Goal: Transaction & Acquisition: Purchase product/service

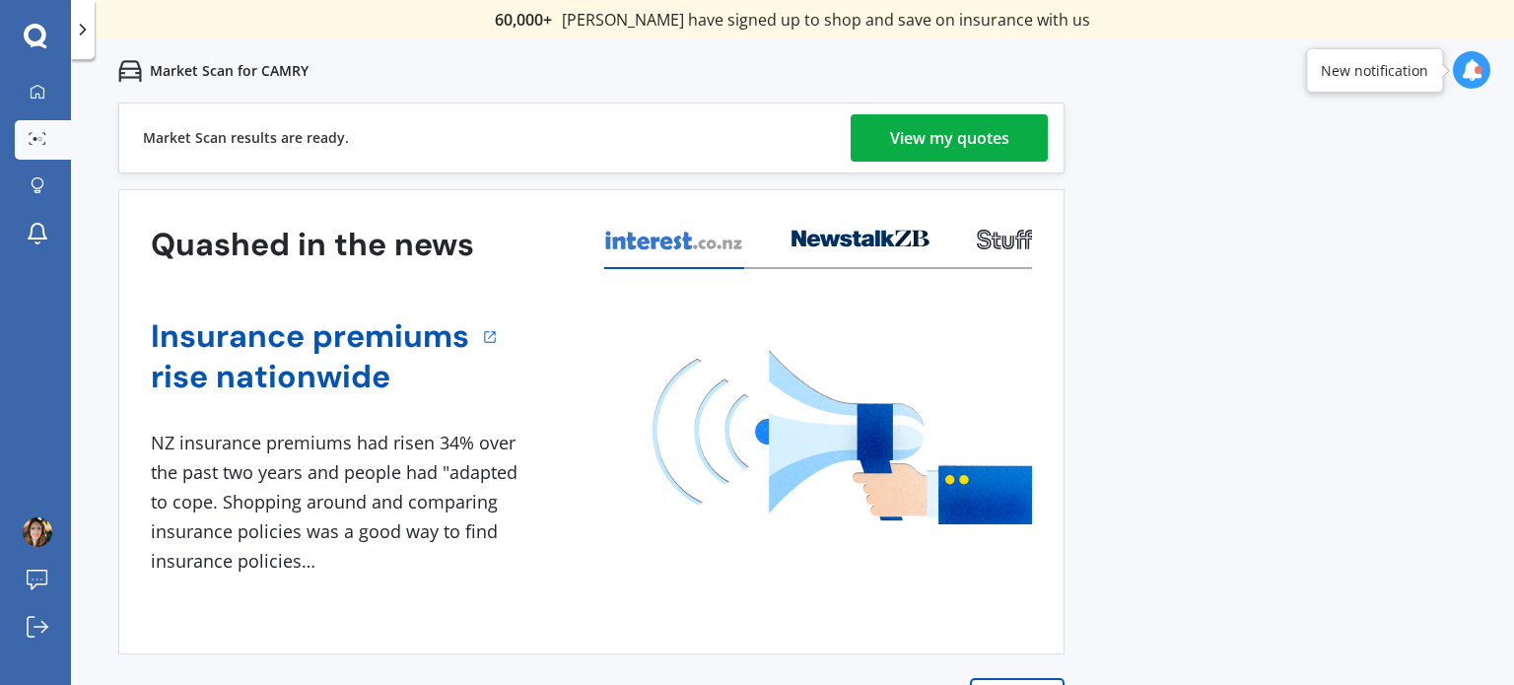
click at [956, 128] on div "View my quotes" at bounding box center [949, 137] width 119 height 47
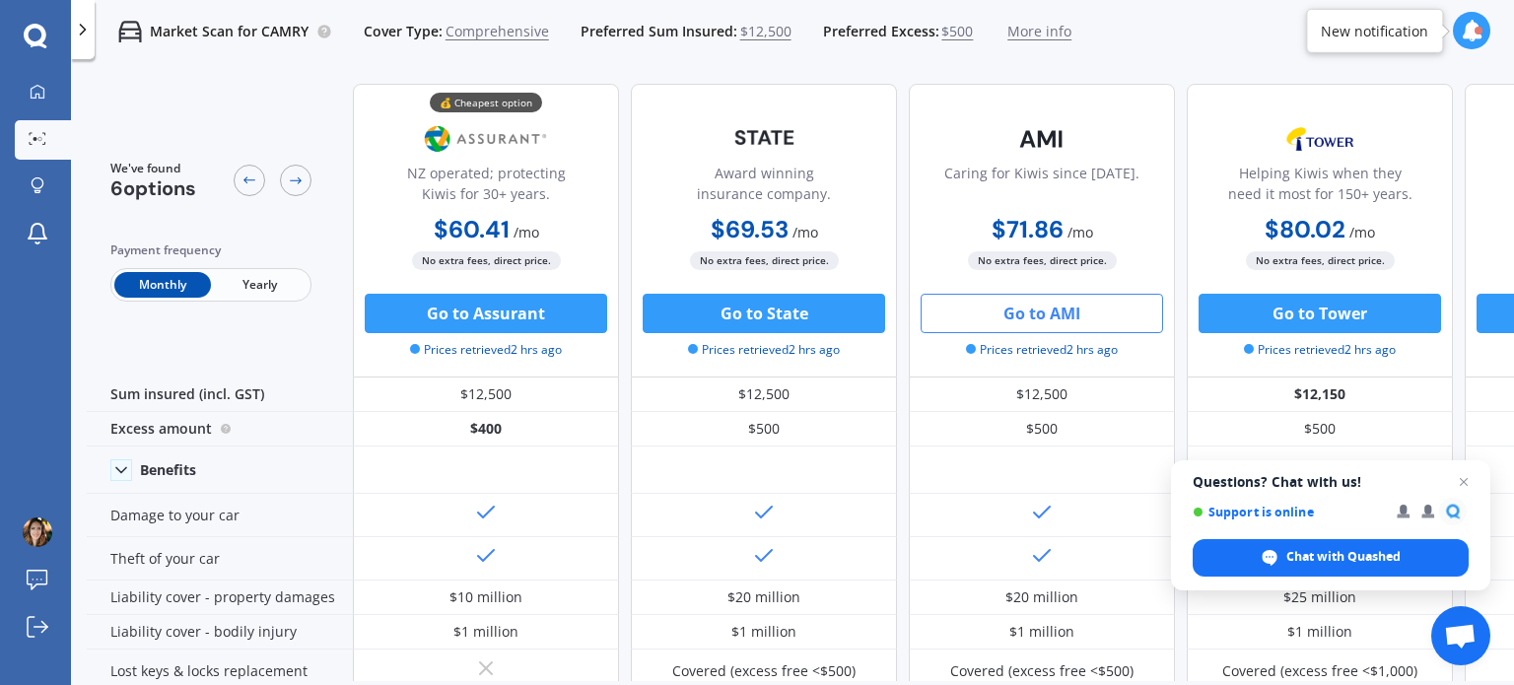
click at [1037, 309] on button "Go to AMI" at bounding box center [1042, 313] width 242 height 39
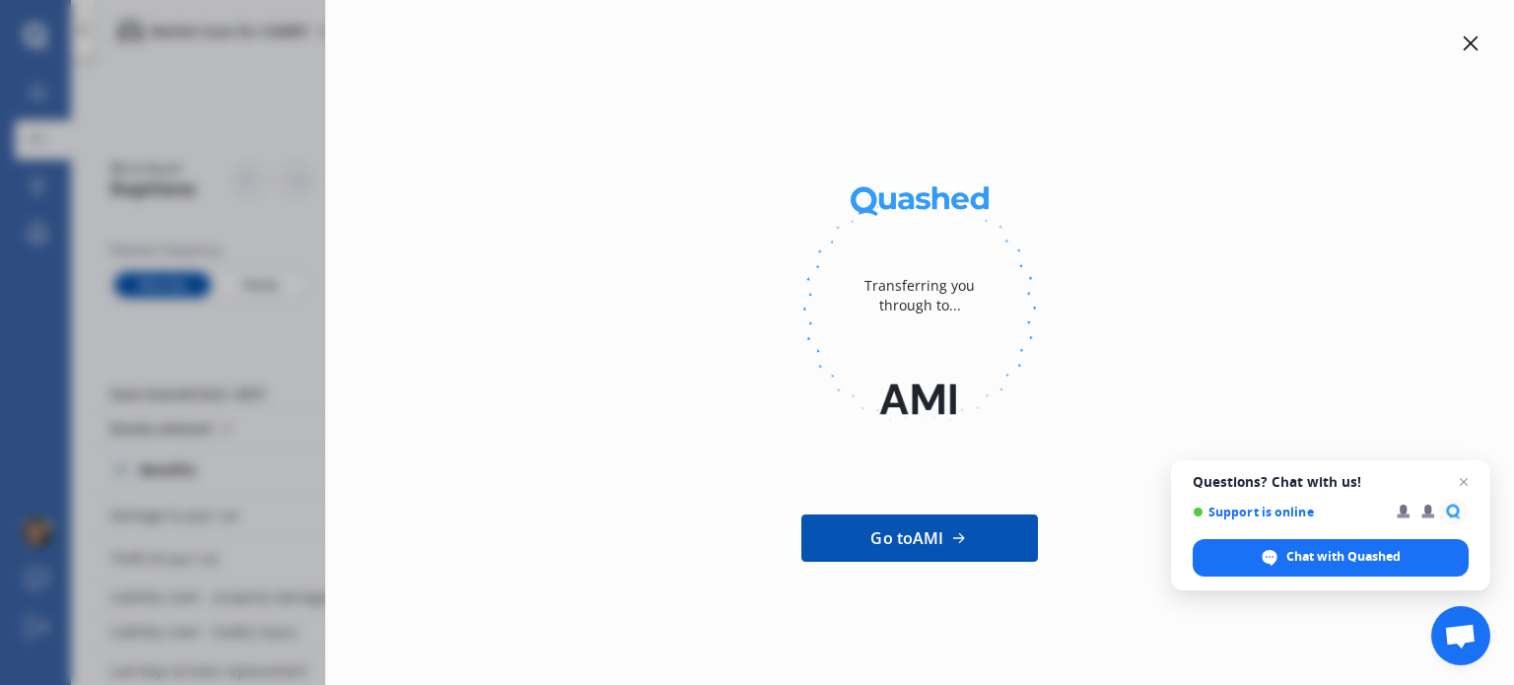
click at [1476, 44] on icon at bounding box center [1471, 43] width 16 height 16
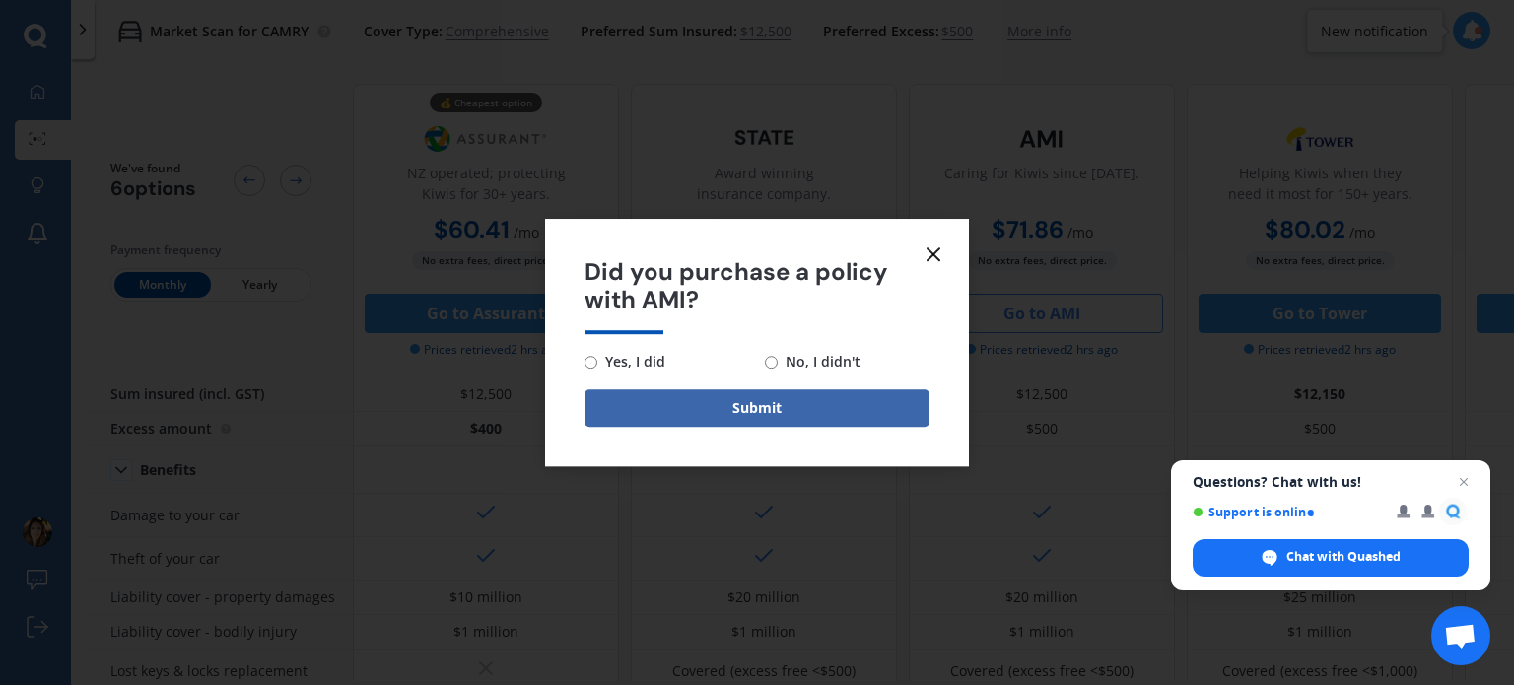
click at [929, 253] on icon at bounding box center [934, 254] width 24 height 24
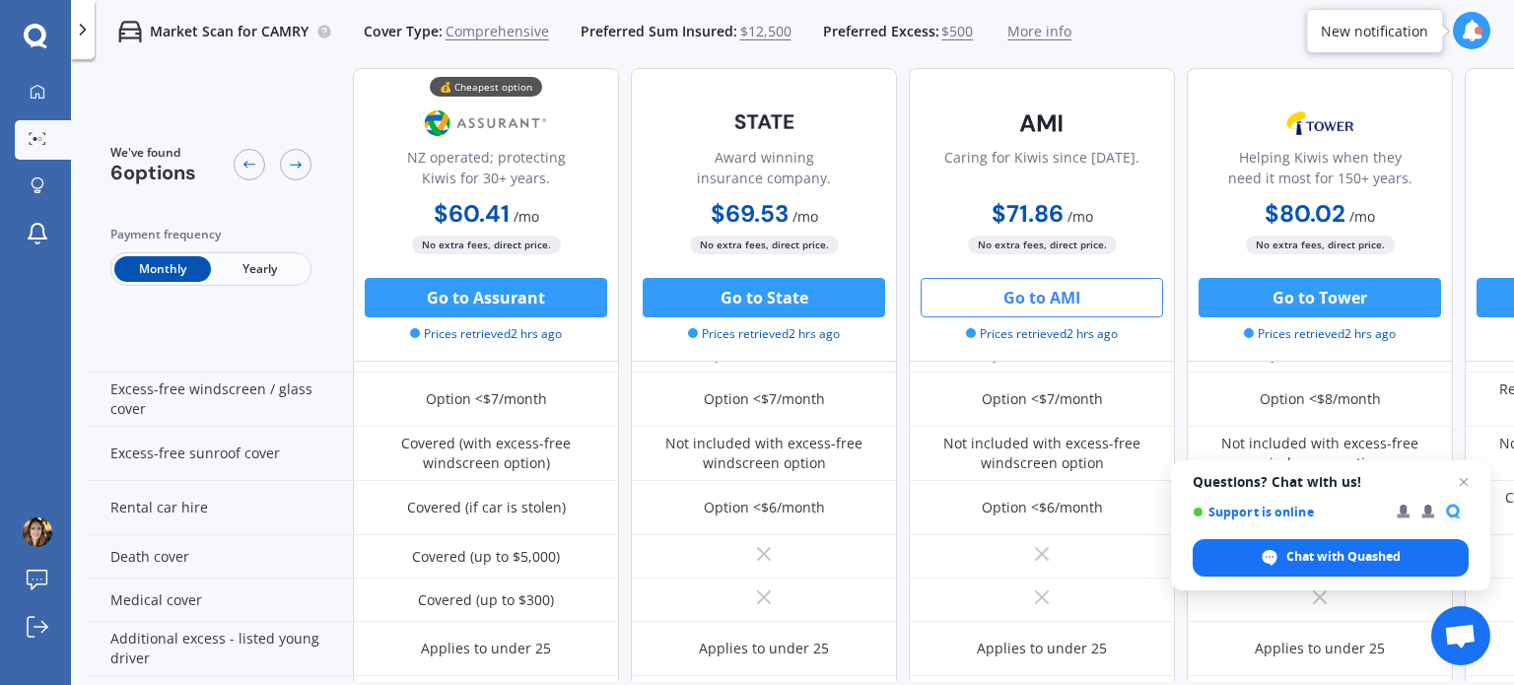
scroll to position [690, 0]
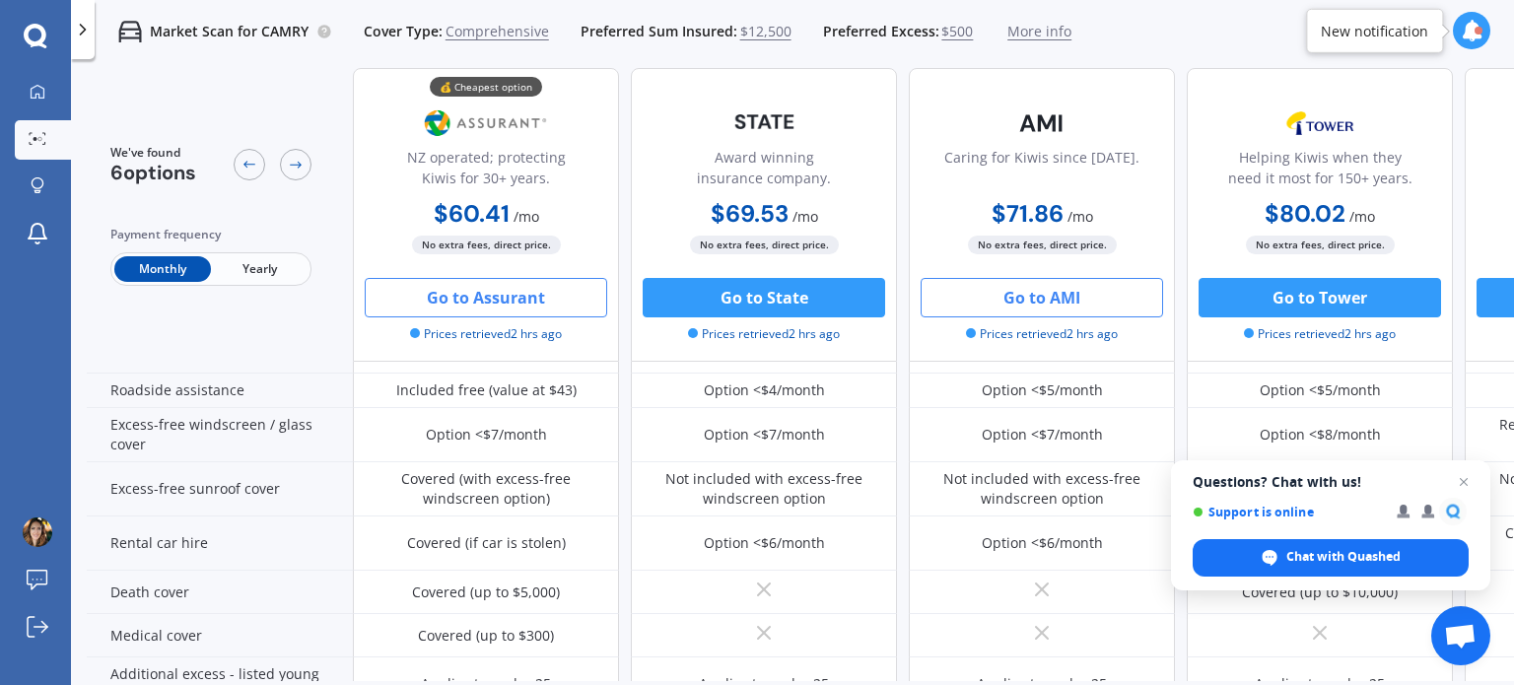
click at [458, 291] on button "Go to Assurant" at bounding box center [486, 297] width 242 height 39
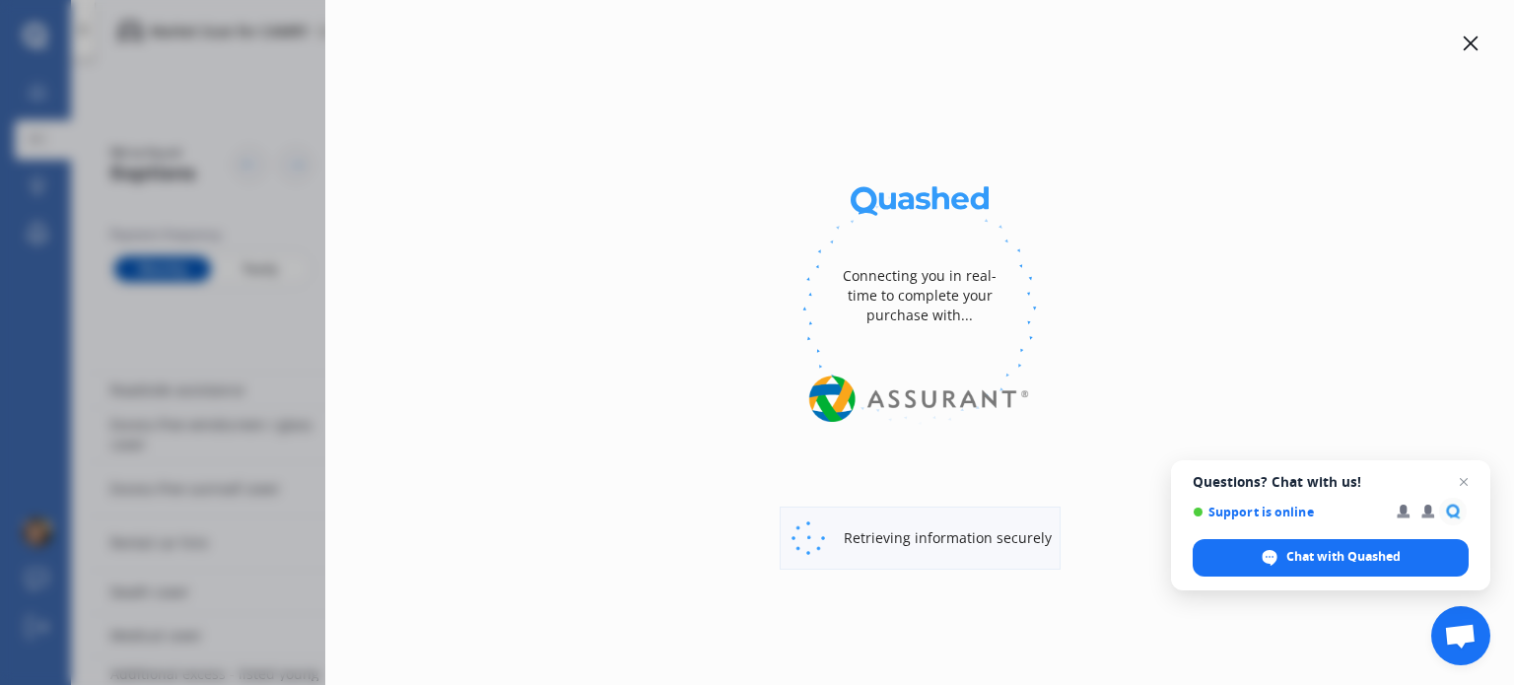
select select "full"
select select "0"
select select "[GEOGRAPHIC_DATA]"
select select "TOYOTA"
select select "CAMRY"
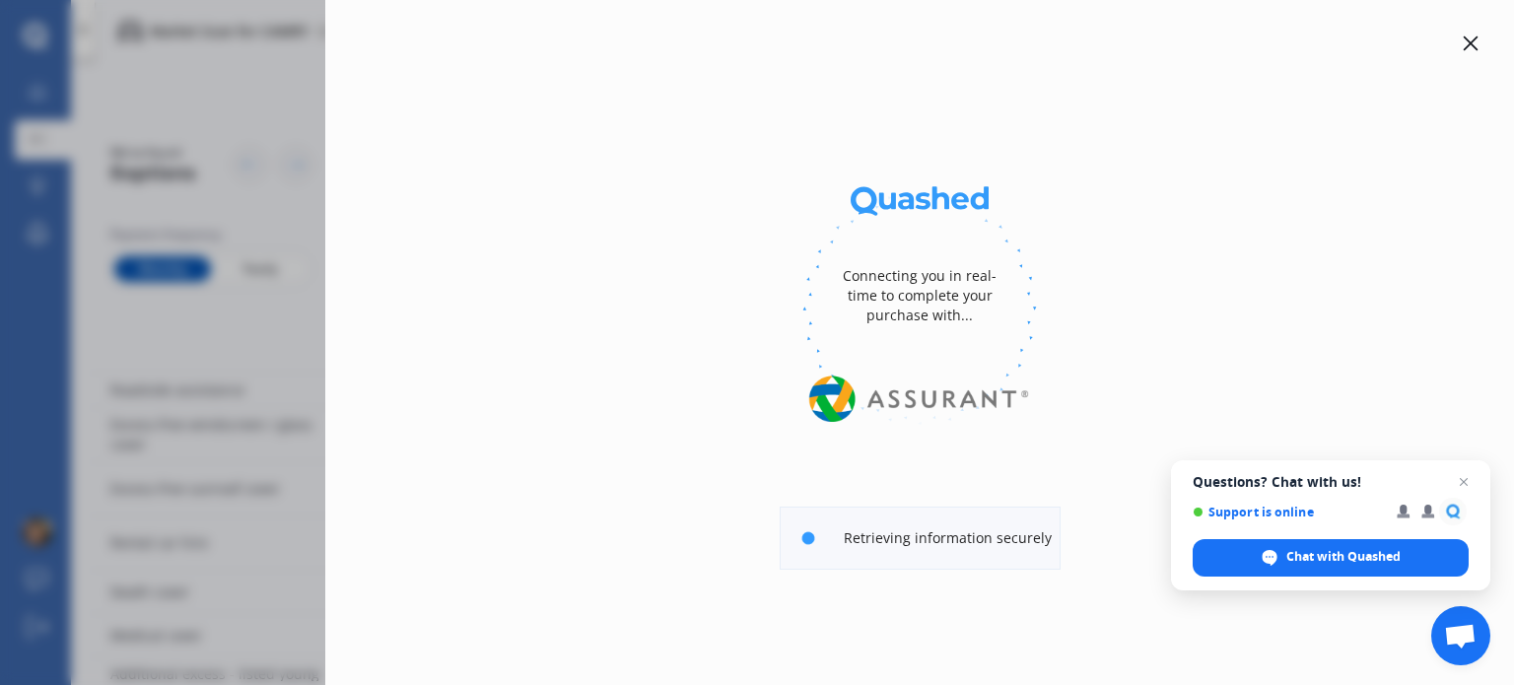
select select "HYBRID G PACKAGE"
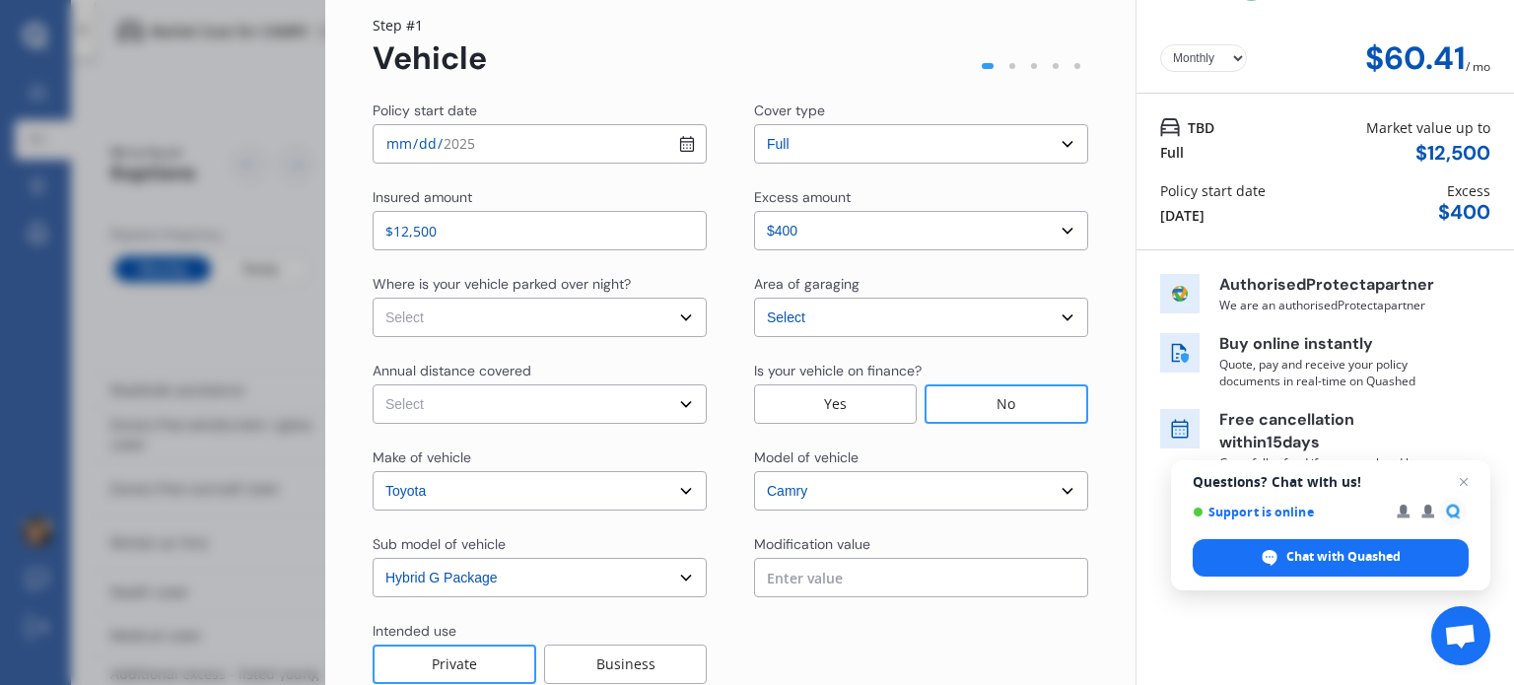
scroll to position [99, 0]
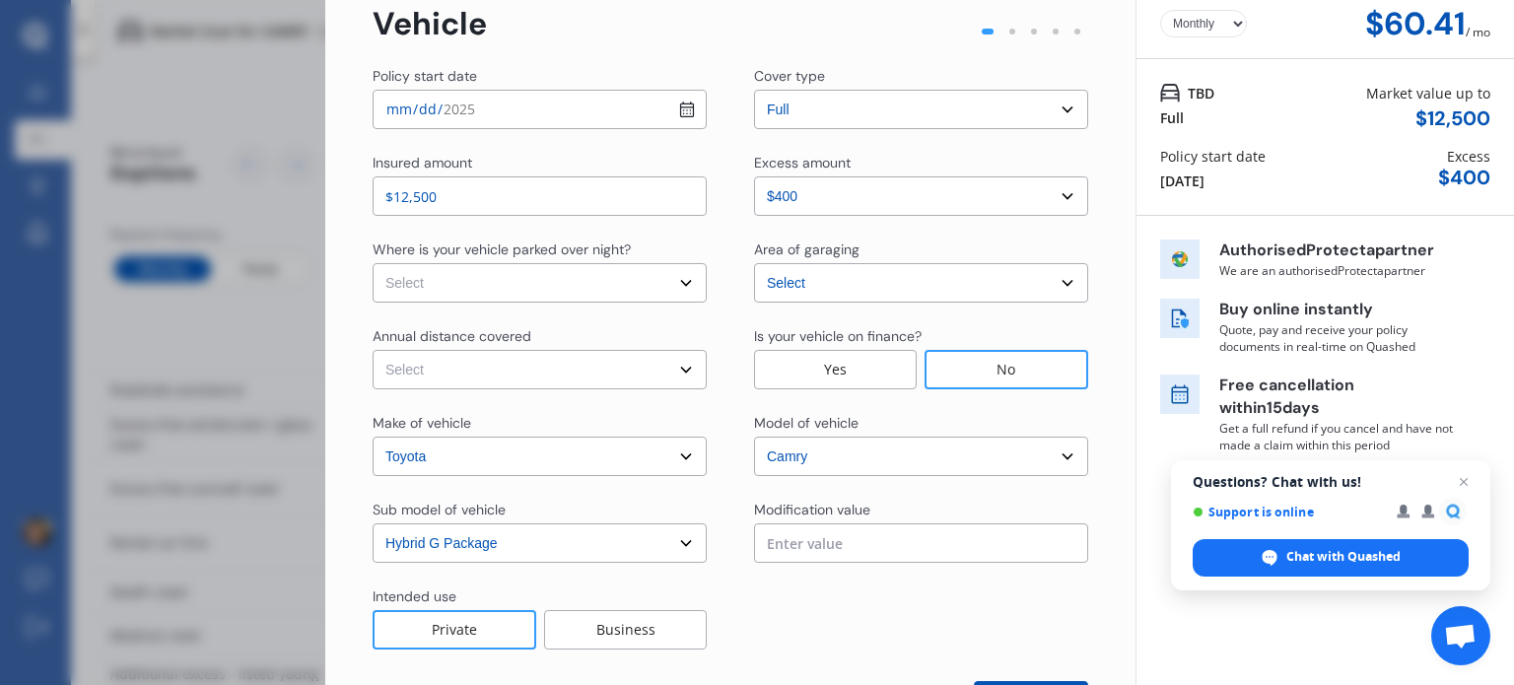
click at [672, 275] on select "Select In a garage On own property On street or road" at bounding box center [540, 282] width 334 height 39
select select "On own property"
click at [373, 263] on select "Select In a garage On own property On street or road" at bounding box center [540, 282] width 334 height 39
click at [677, 370] on select "Select Low (less than 15,000km per year) Average (15,000-30,000km per year) Hig…" at bounding box center [540, 369] width 334 height 39
select select "20000"
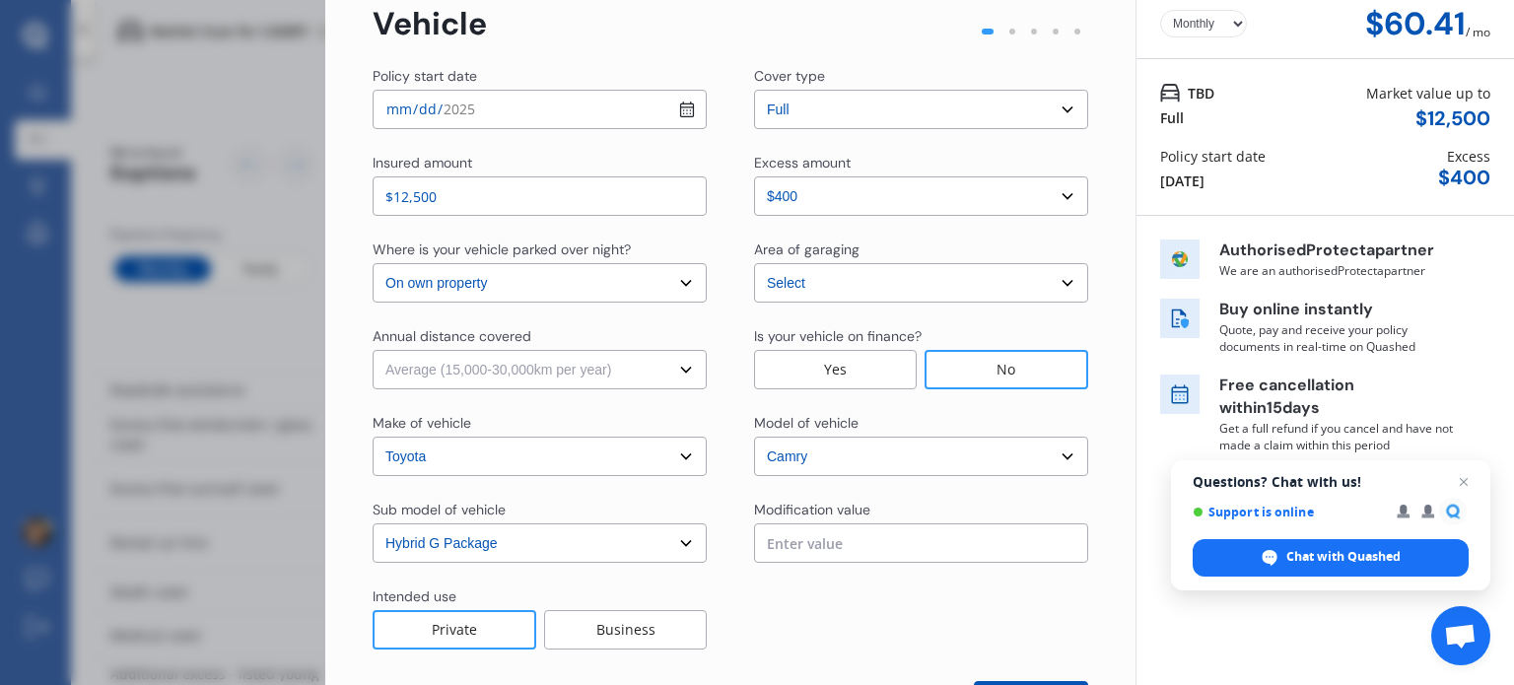
click at [373, 350] on select "Select Low (less than 15,000km per year) Average (15,000-30,000km per year) Hig…" at bounding box center [540, 369] width 334 height 39
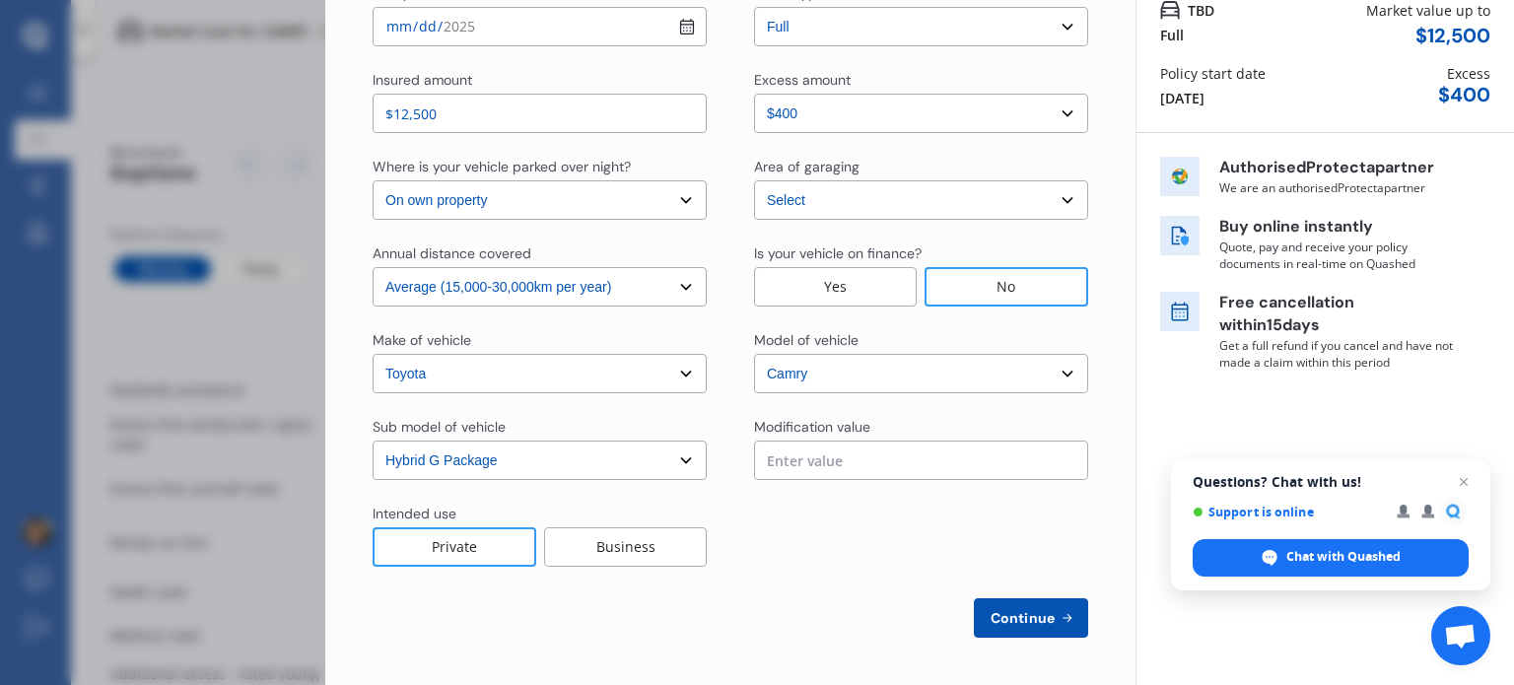
click at [457, 553] on div "Private" at bounding box center [455, 546] width 164 height 39
click at [1011, 619] on span "Continue" at bounding box center [1023, 618] width 72 height 16
select select "Miss"
select select "01"
select select "10"
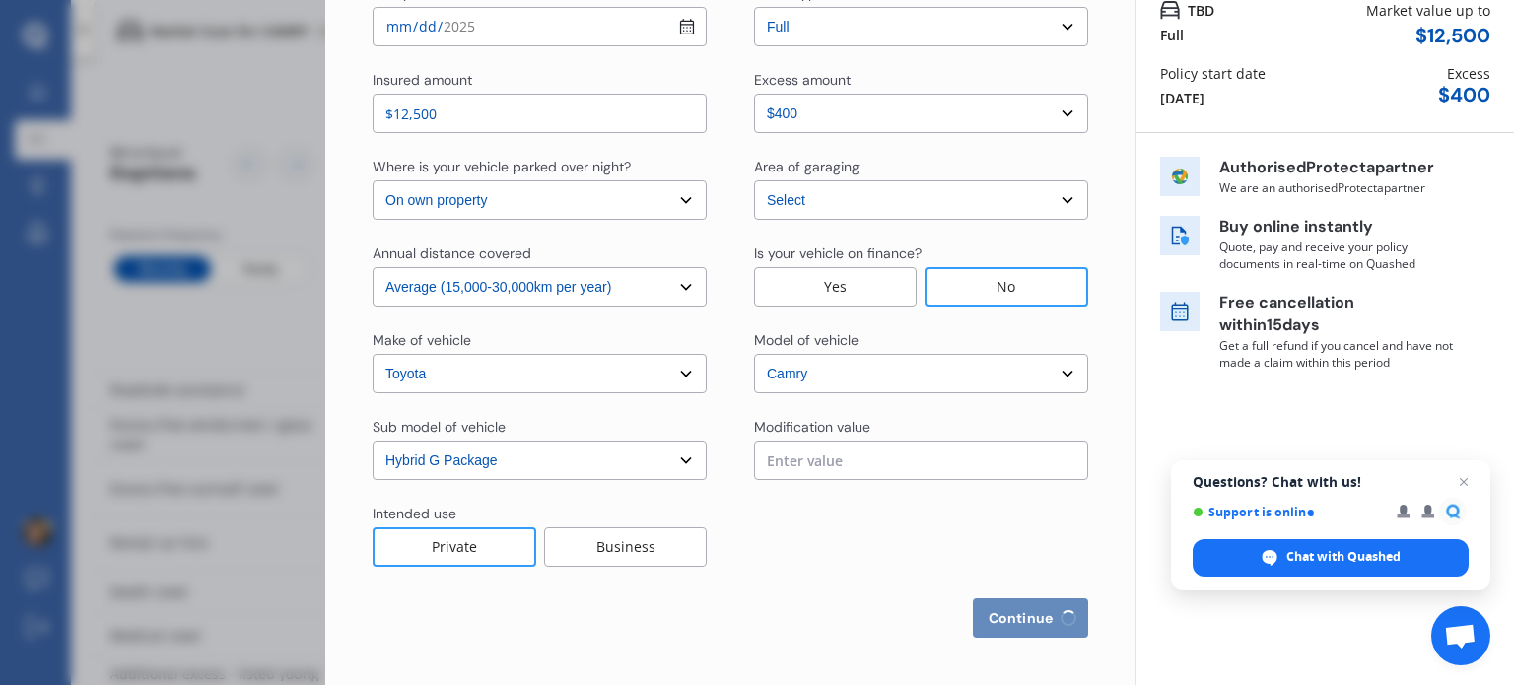
select select "1970"
select select "full"
select select "more than 4 years"
select select "[GEOGRAPHIC_DATA]"
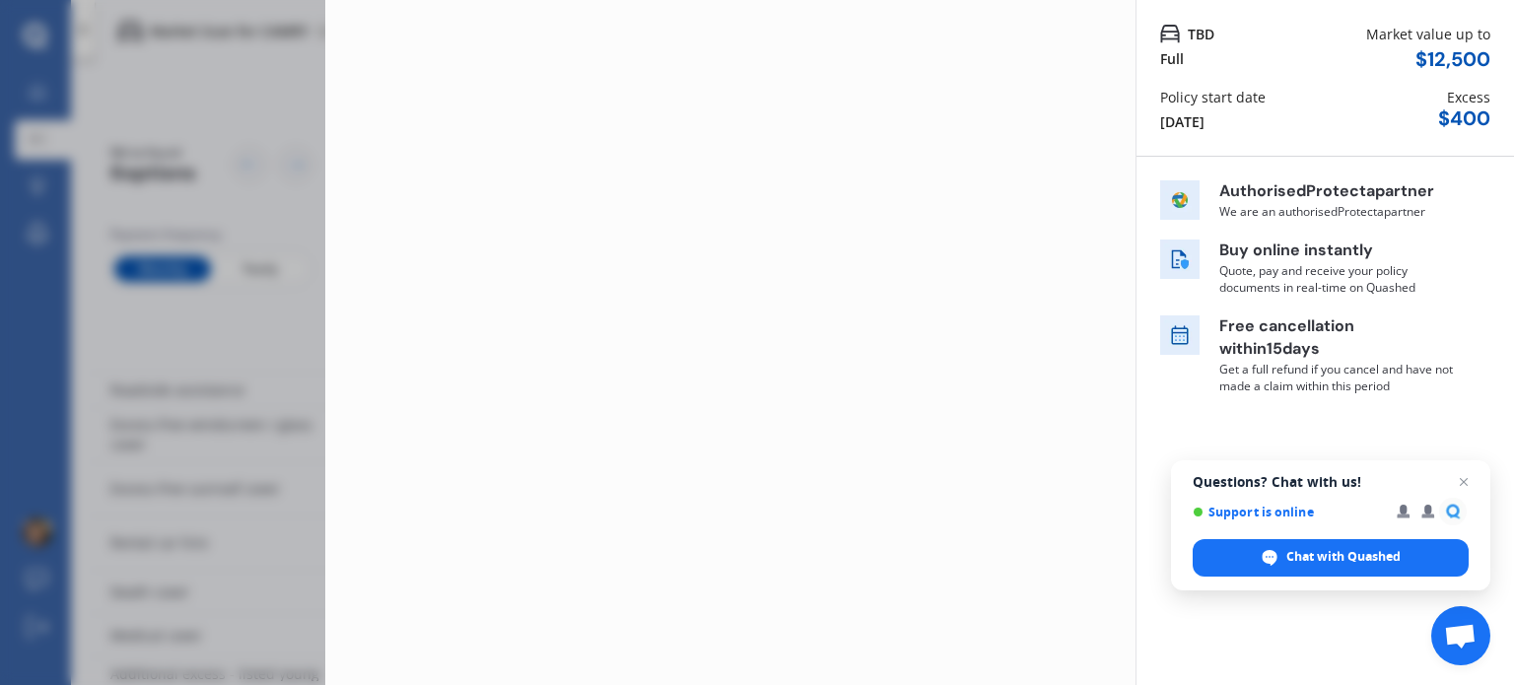
scroll to position [0, 0]
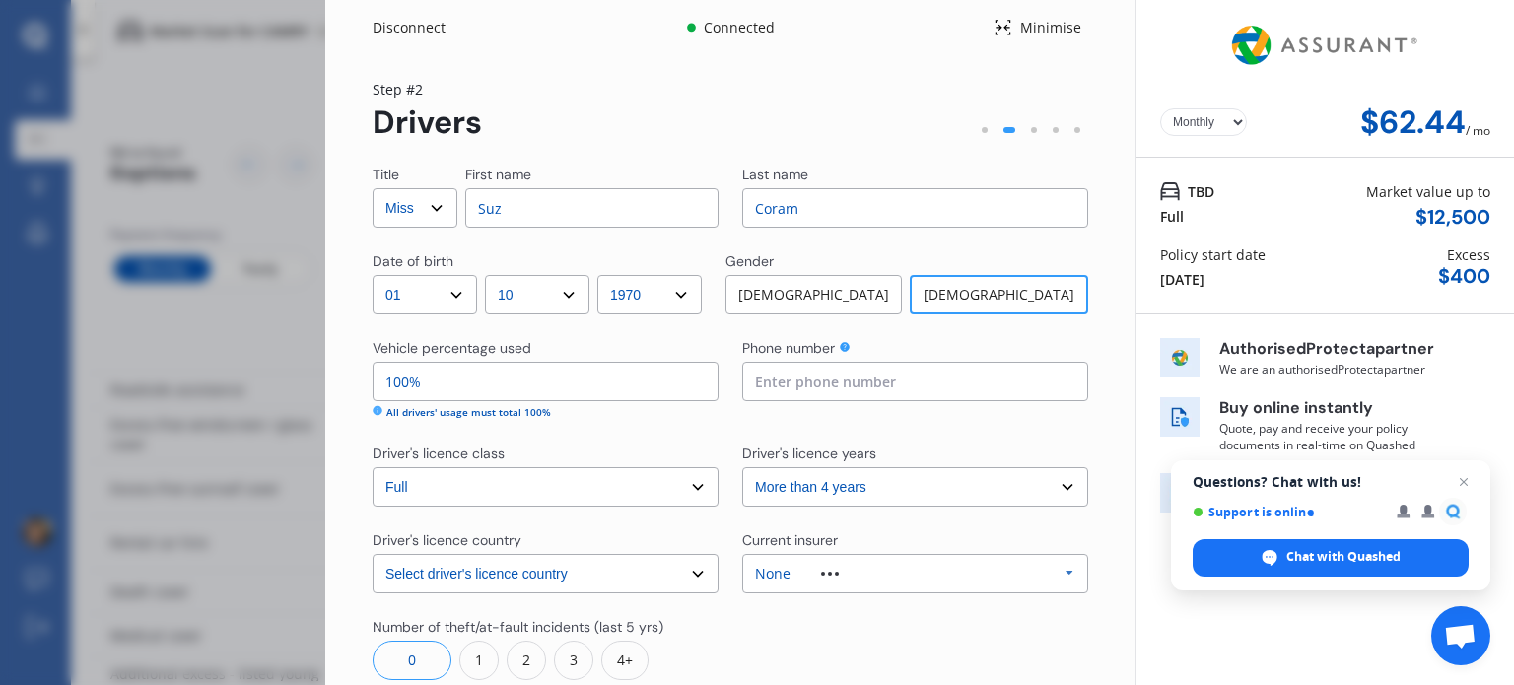
drag, startPoint x: 446, startPoint y: 381, endPoint x: 359, endPoint y: 390, distance: 87.2
click at [359, 390] on div "Yearly Monthly $62.44 / mo Step # 2 Drivers Title Select Mr Mrs Miss Ms Dr Firs…" at bounding box center [730, 449] width 810 height 788
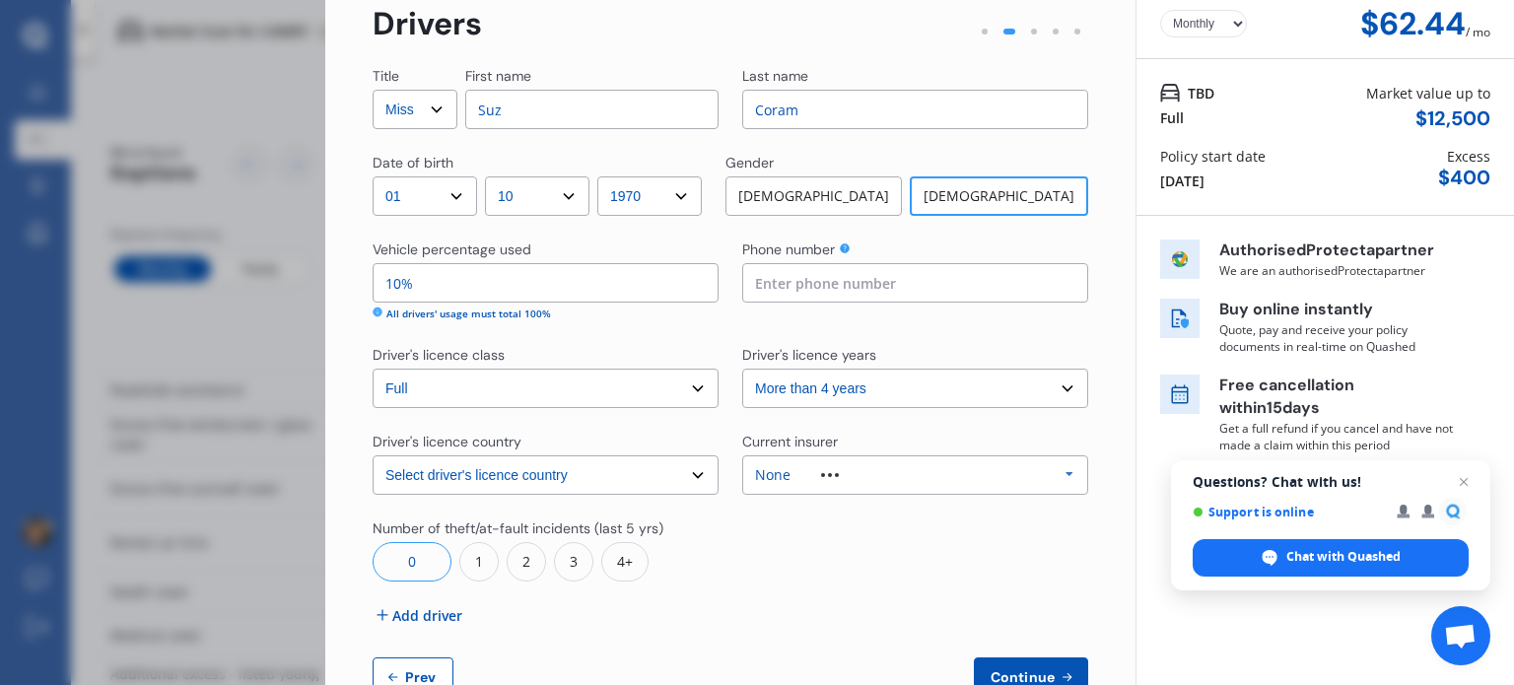
scroll to position [158, 0]
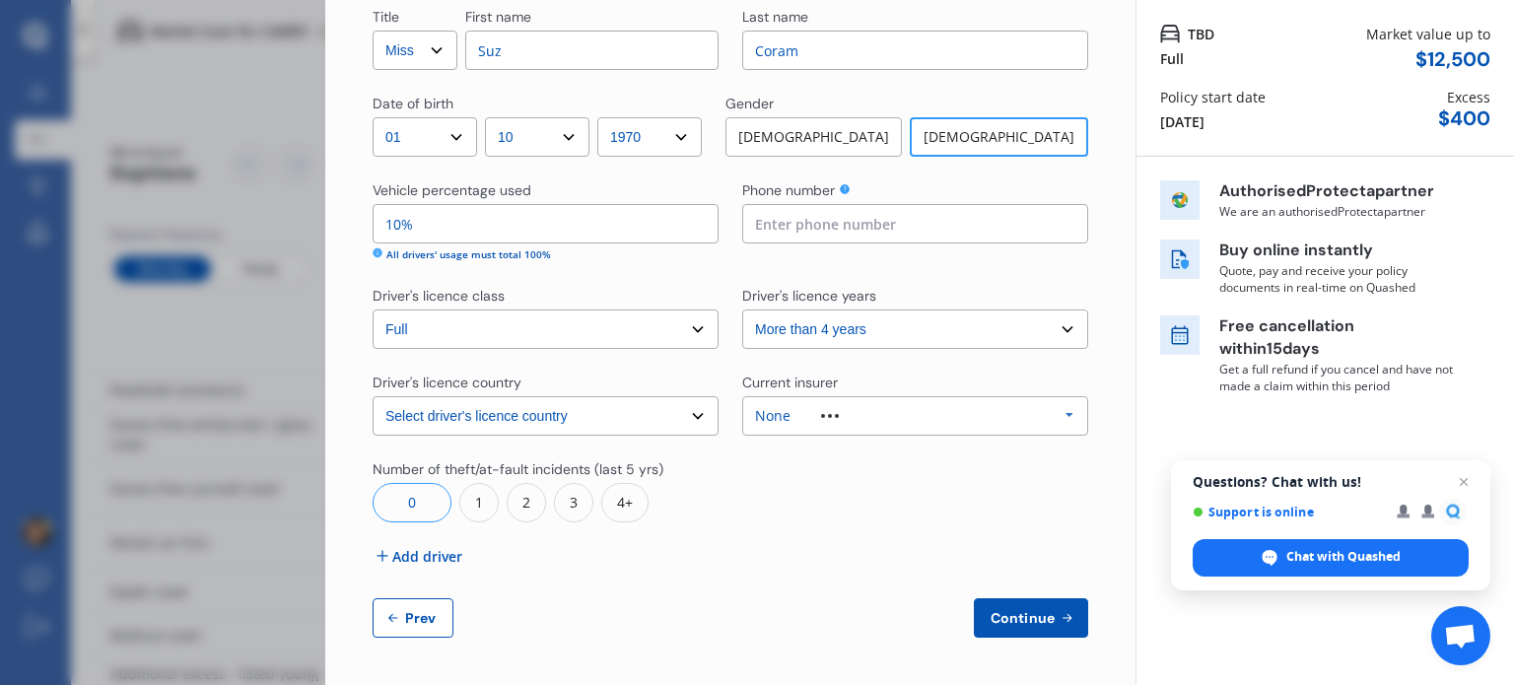
type input "10%"
drag, startPoint x: 402, startPoint y: 497, endPoint x: 418, endPoint y: 529, distance: 36.1
click at [401, 497] on div "0" at bounding box center [412, 502] width 79 height 39
click at [427, 555] on span "Add driver" at bounding box center [427, 556] width 70 height 21
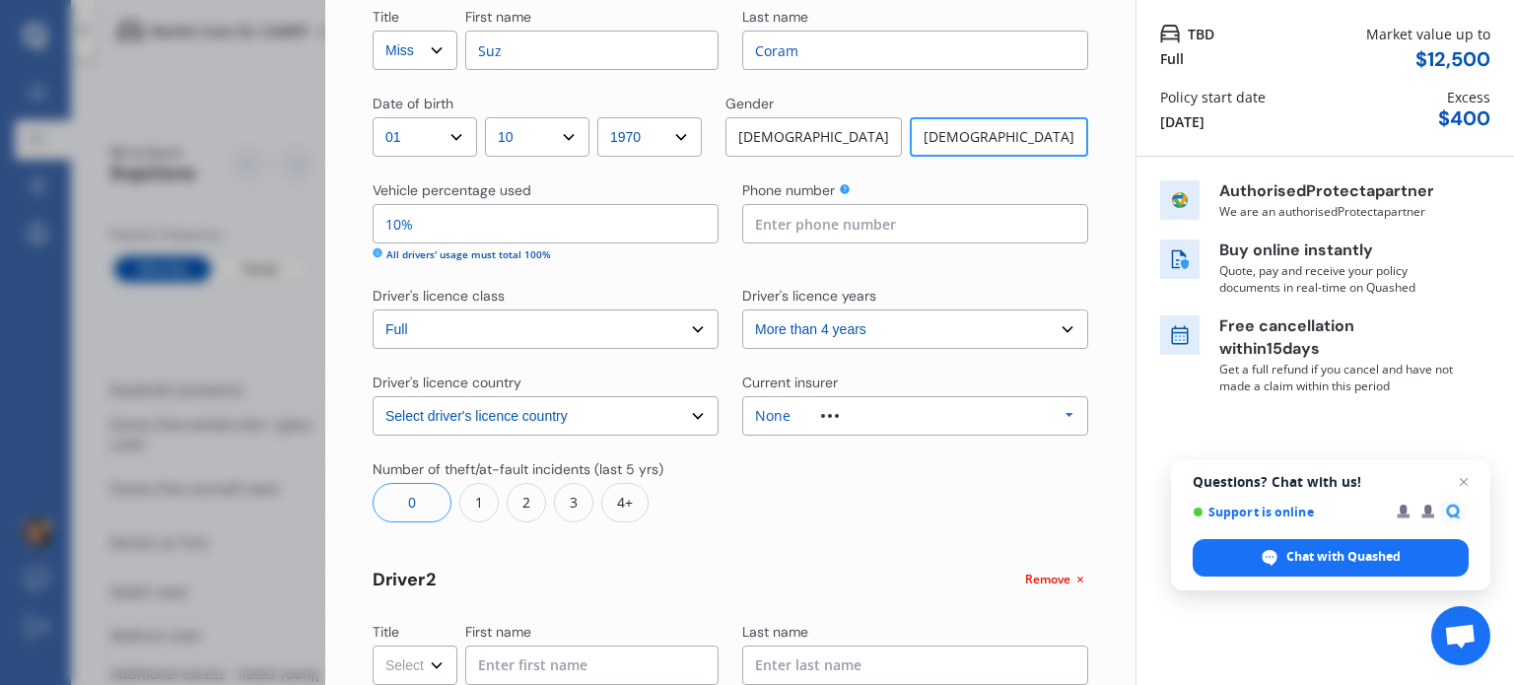
scroll to position [355, 0]
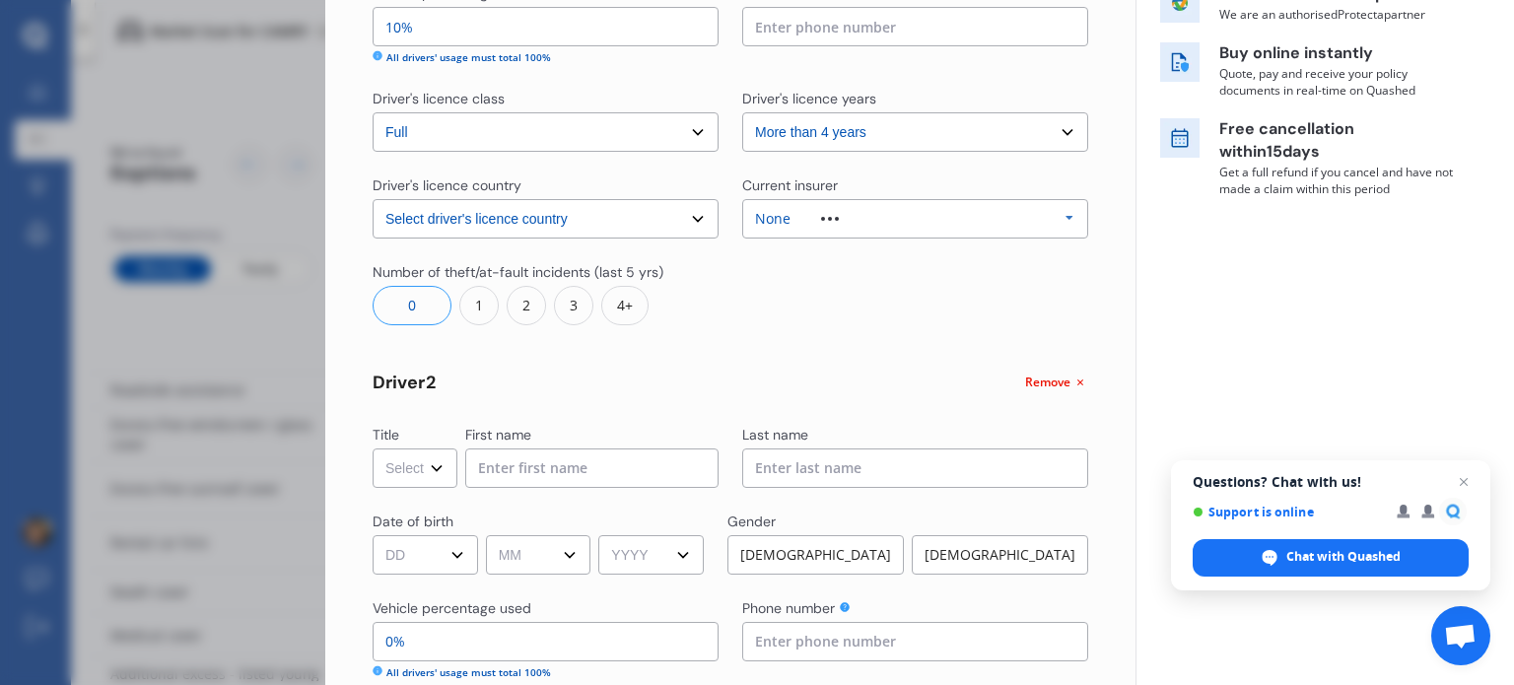
click at [425, 456] on select "Select Mr Mrs Miss Ms Dr" at bounding box center [415, 467] width 85 height 39
select select "Mr"
click at [373, 448] on select "Select Mr Mrs Miss Ms Dr" at bounding box center [415, 467] width 85 height 39
click at [560, 470] on input at bounding box center [591, 467] width 253 height 39
type input "B"
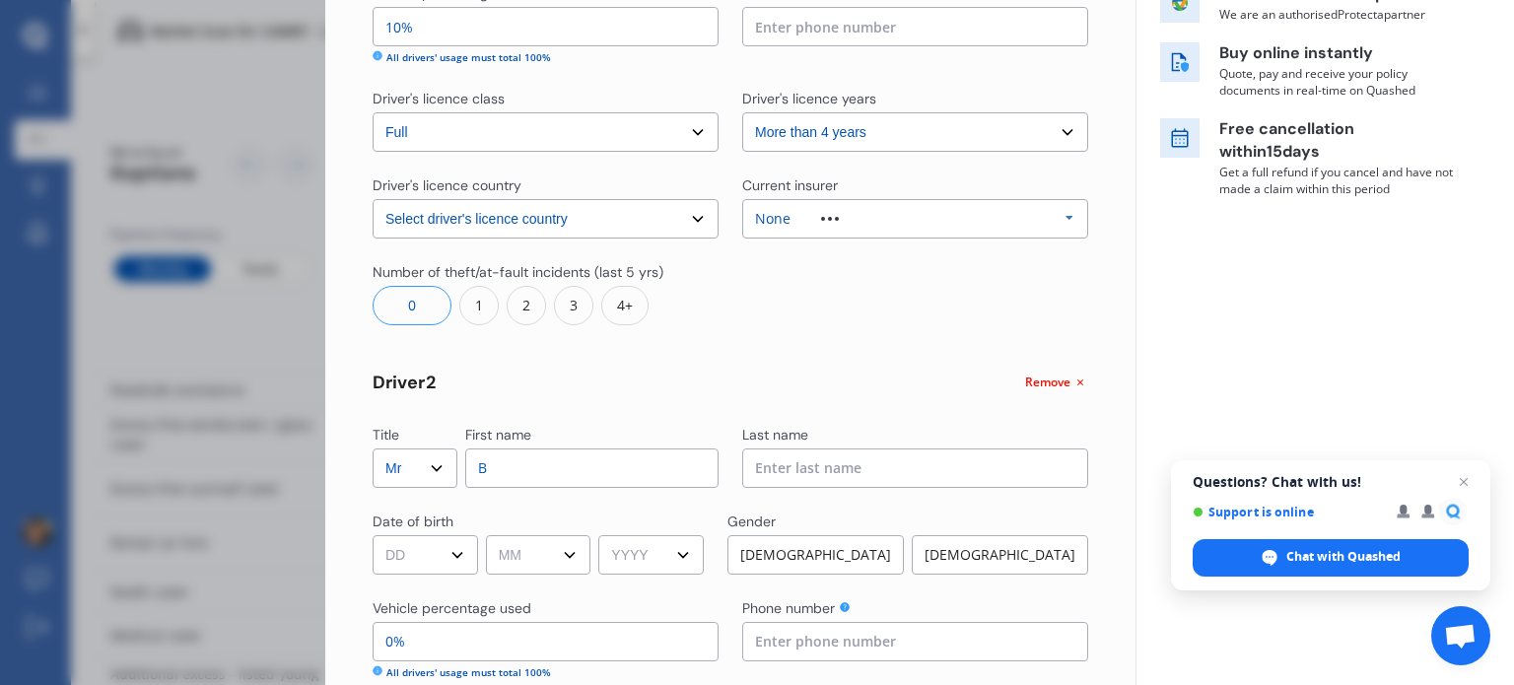
drag, startPoint x: 819, startPoint y: 466, endPoint x: 836, endPoint y: 466, distance: 16.8
click at [819, 466] on input at bounding box center [915, 467] width 346 height 39
type input "Coram"
click at [704, 512] on div "Date of birth" at bounding box center [538, 524] width 331 height 24
click at [477, 296] on div "1" at bounding box center [478, 305] width 39 height 39
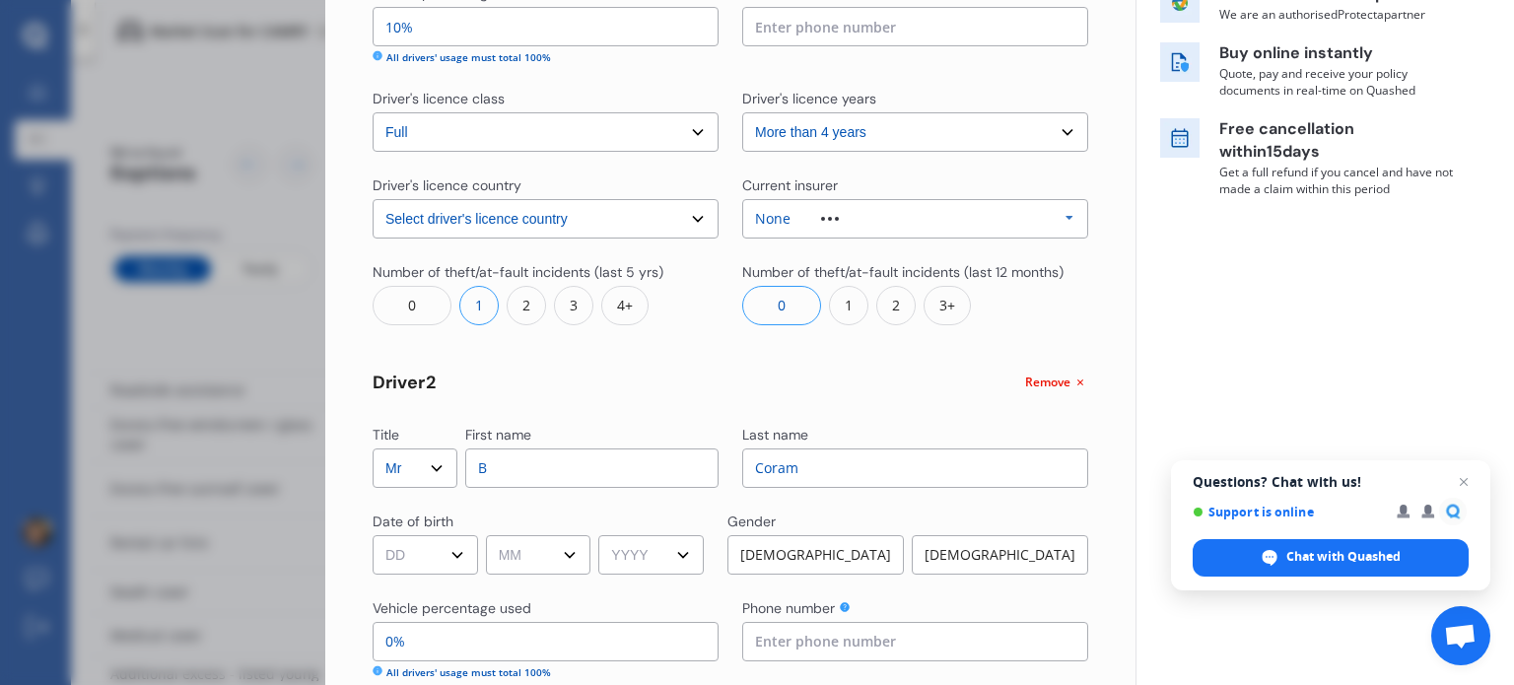
click at [844, 307] on div "1" at bounding box center [848, 305] width 39 height 39
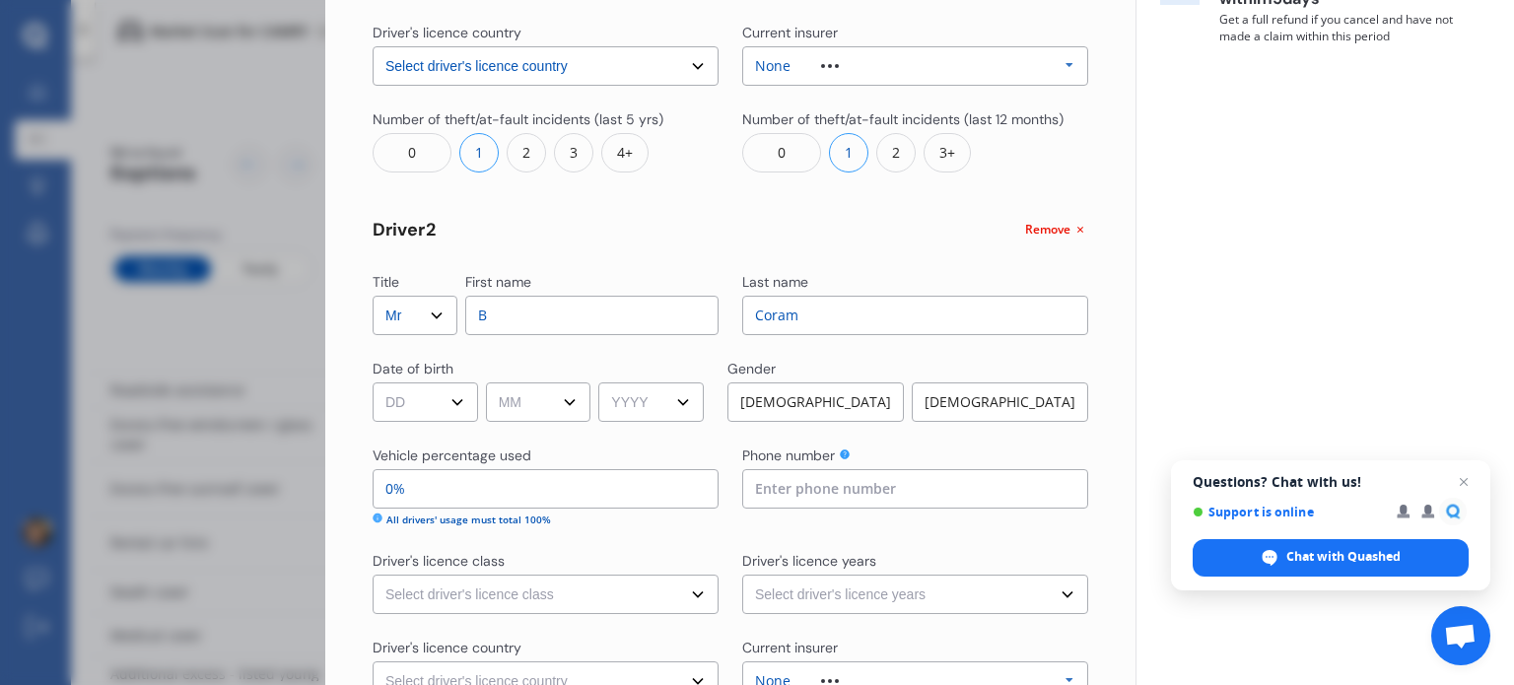
scroll to position [552, 0]
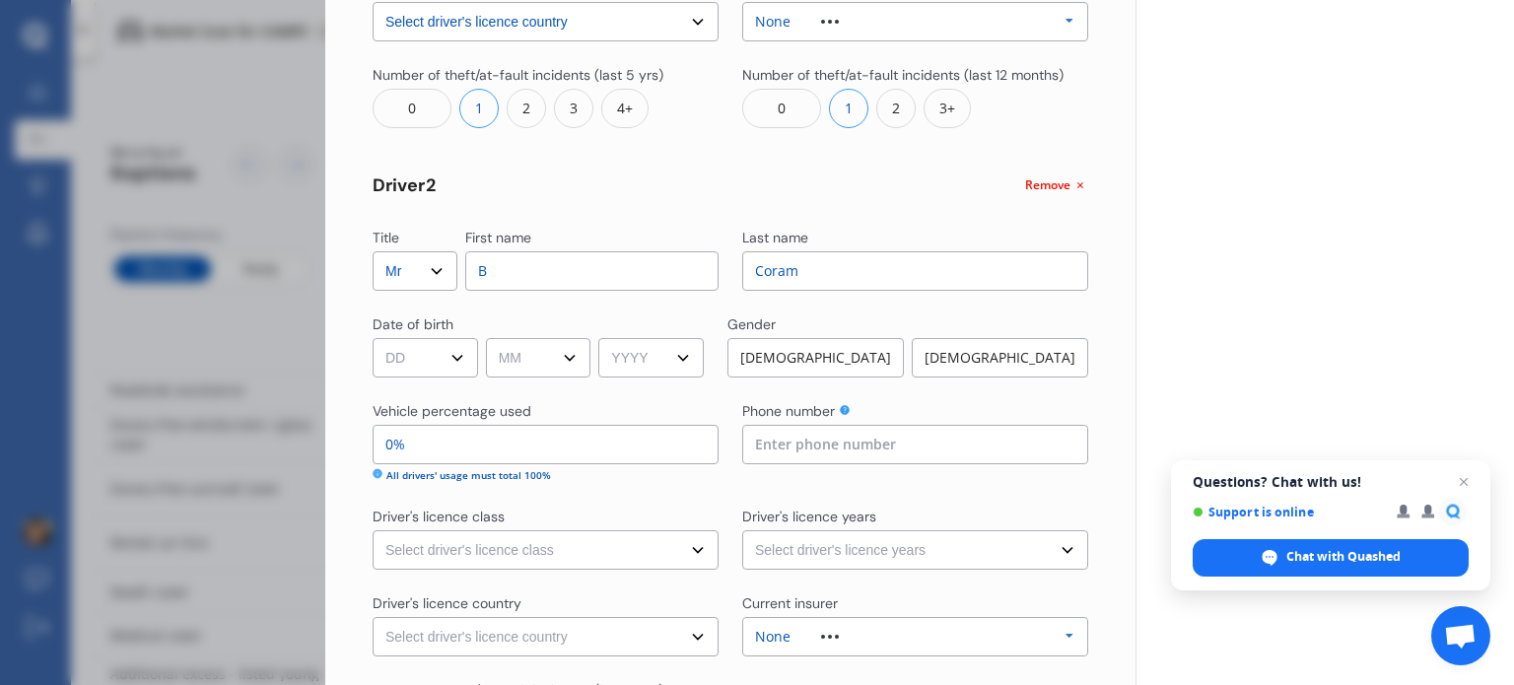
drag, startPoint x: 389, startPoint y: 456, endPoint x: 378, endPoint y: 456, distance: 11.8
click at [379, 456] on input "0%" at bounding box center [546, 444] width 346 height 39
type input "91%"
type input "9%"
type input "10%"
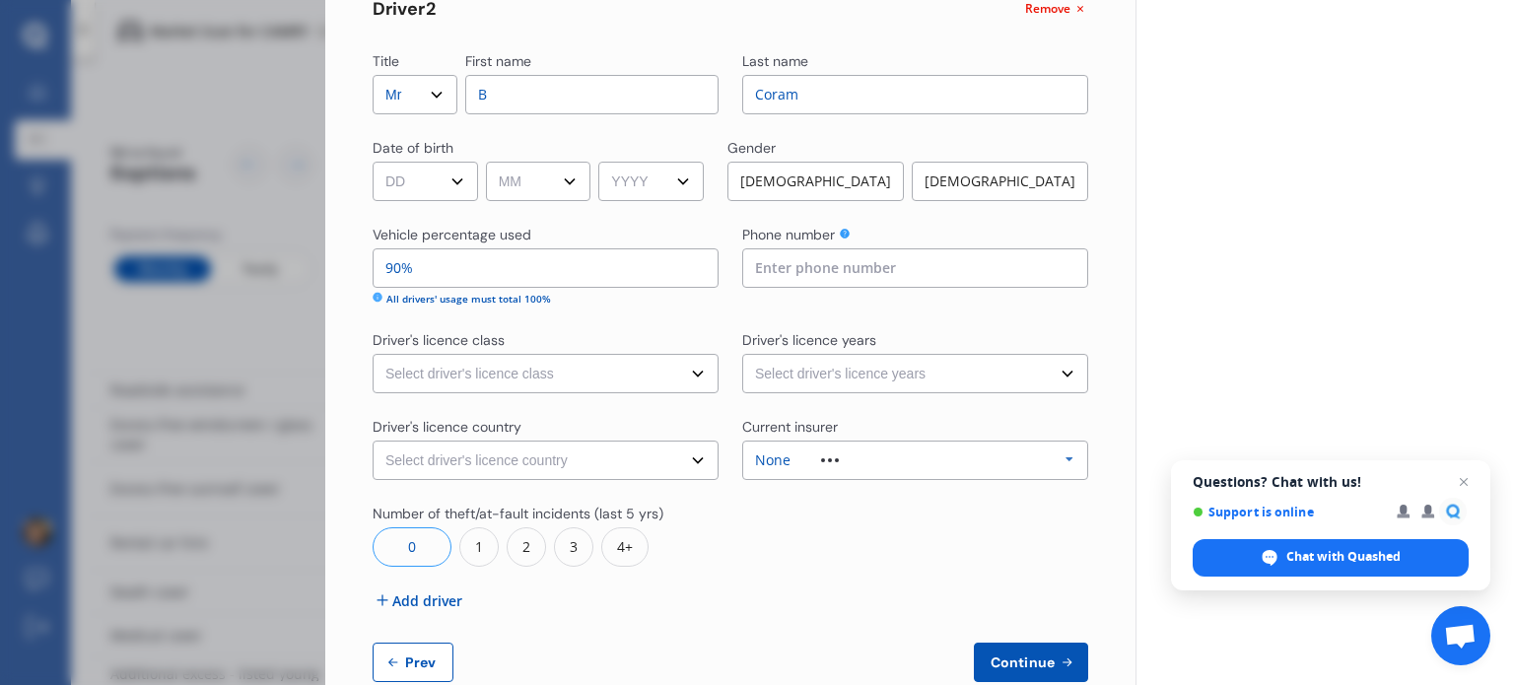
scroll to position [749, 0]
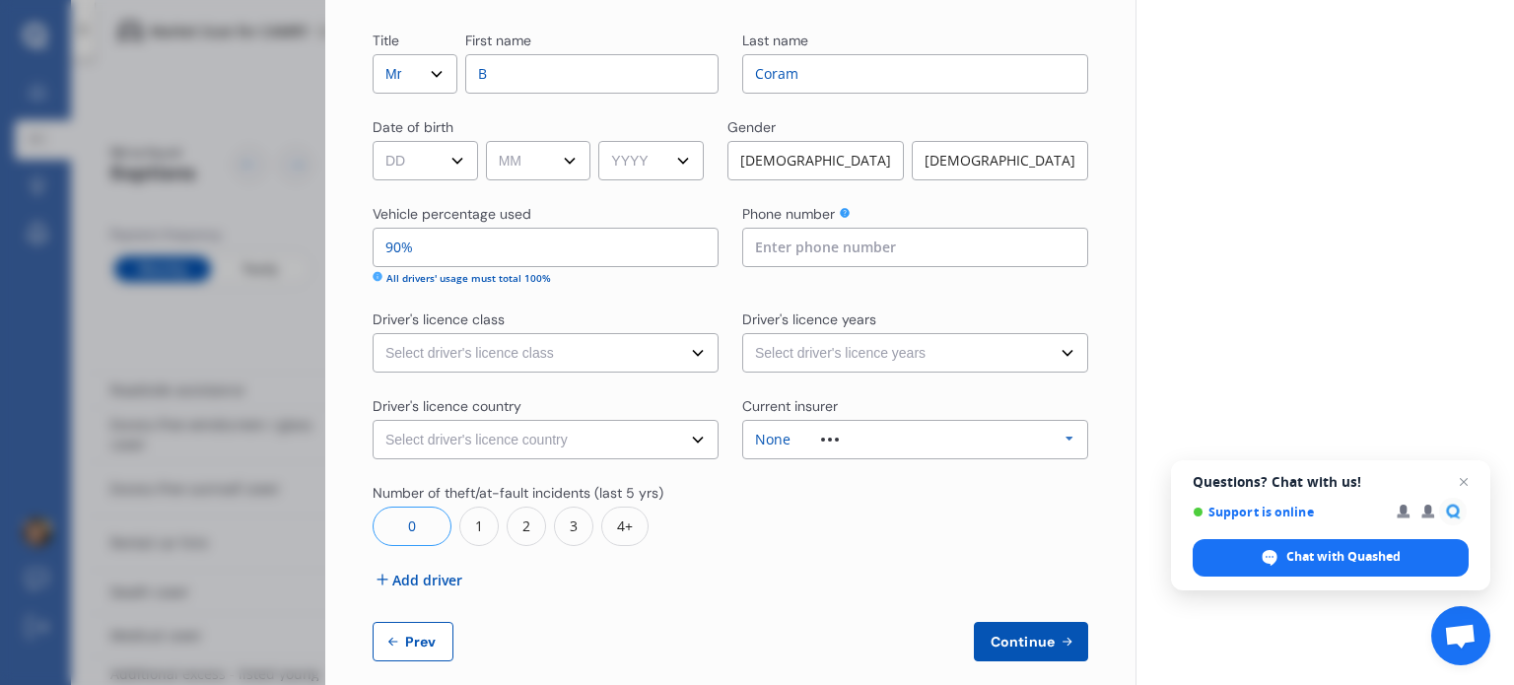
type input "90%"
click at [670, 346] on select "Select driver's licence class None Learner Restricted Full" at bounding box center [546, 352] width 346 height 39
select select "full"
click at [373, 333] on select "Select driver's licence class None Learner Restricted Full" at bounding box center [546, 352] width 346 height 39
click at [1044, 354] on select "Select driver's licence years Less than 1 year 1-2 years 2-4 years More than 4 …" at bounding box center [915, 352] width 346 height 39
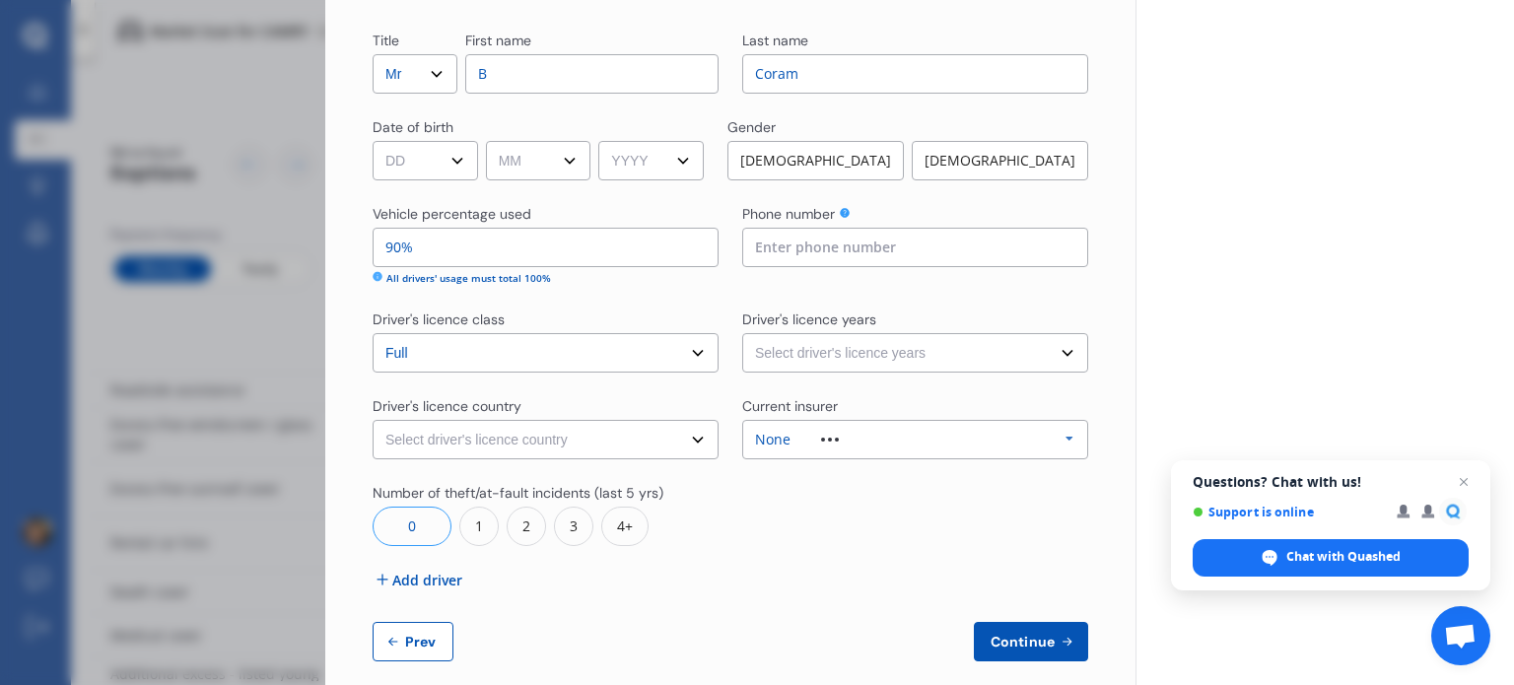
select select "2-4 years"
click at [742, 333] on select "Select driver's licence years Less than 1 year 1-2 years 2-4 years More than 4 …" at bounding box center [915, 352] width 346 height 39
click at [686, 437] on select "Select driver's licence country [GEOGRAPHIC_DATA] [GEOGRAPHIC_DATA] [GEOGRAPHIC…" at bounding box center [546, 439] width 346 height 39
select select "[GEOGRAPHIC_DATA]"
click at [373, 420] on select "Select driver's licence country [GEOGRAPHIC_DATA] [GEOGRAPHIC_DATA] [GEOGRAPHIC…" at bounding box center [546, 439] width 346 height 39
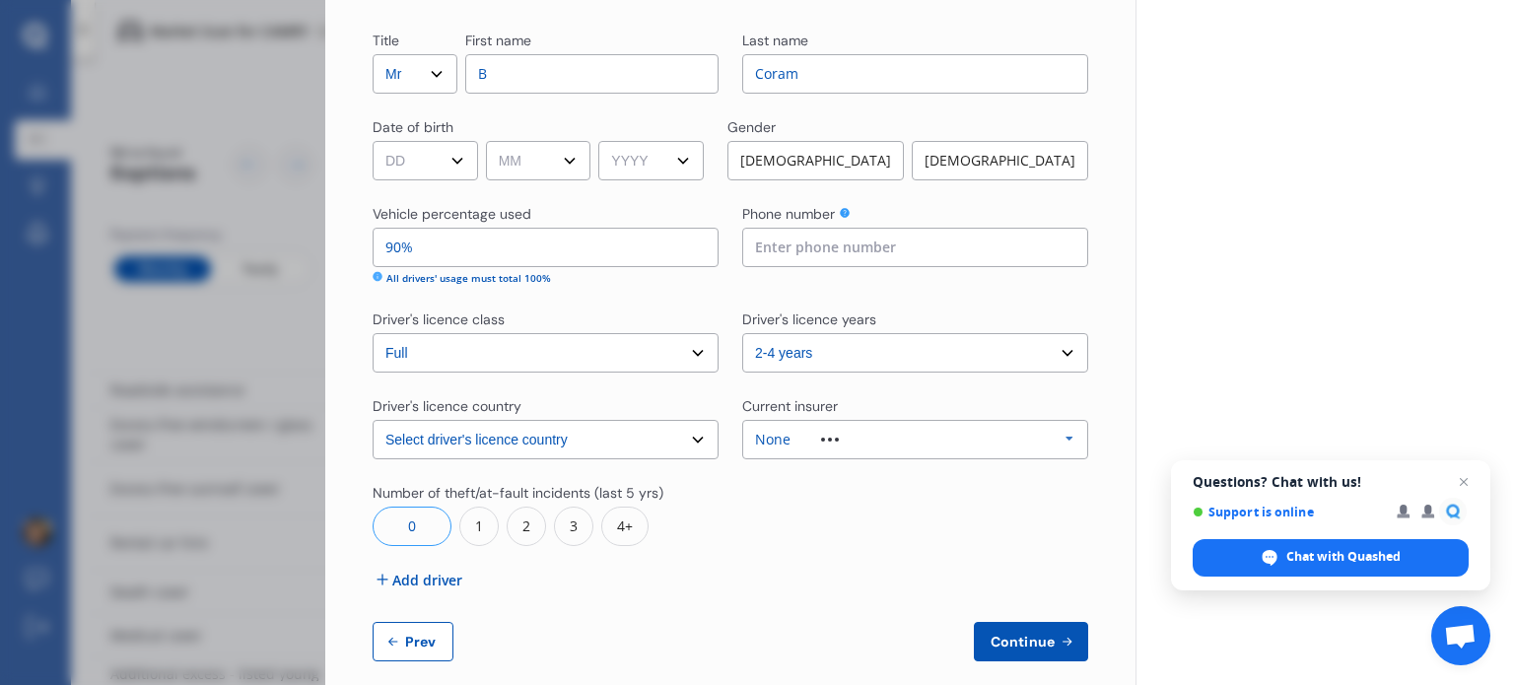
scroll to position [773, 0]
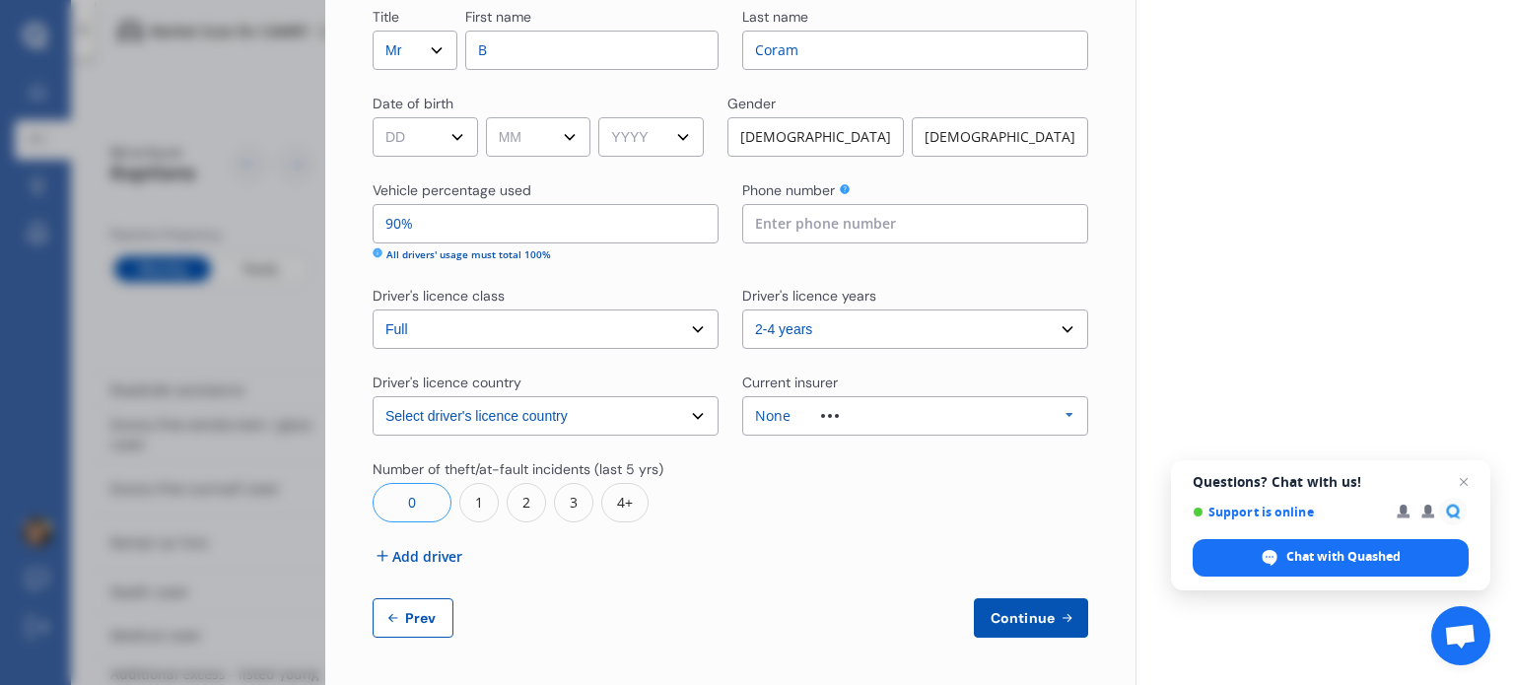
click at [1032, 626] on span "Continue" at bounding box center [1023, 618] width 72 height 16
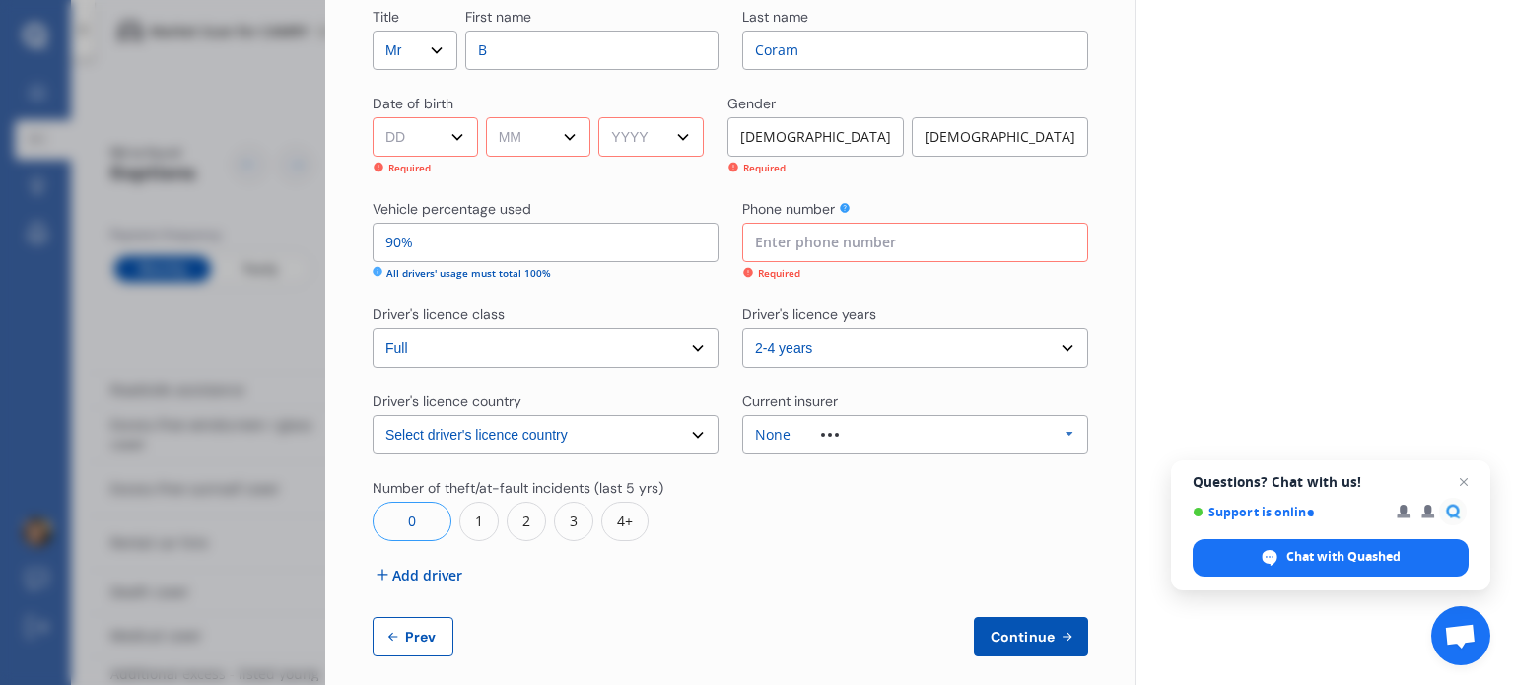
click at [453, 131] on select "DD 01 02 03 04 05 06 07 08 09 10 11 12 13 14 15 16 17 18 19 20 21 22 23 24 25 2…" at bounding box center [425, 136] width 105 height 39
select select "09"
click at [373, 117] on select "DD 01 02 03 04 05 06 07 08 09 10 11 12 13 14 15 16 17 18 19 20 21 22 23 24 25 2…" at bounding box center [425, 136] width 105 height 39
click at [561, 140] on select "MM 01 02 03 04 05 06 07 08 09 10 11 12" at bounding box center [538, 136] width 105 height 39
select select "05"
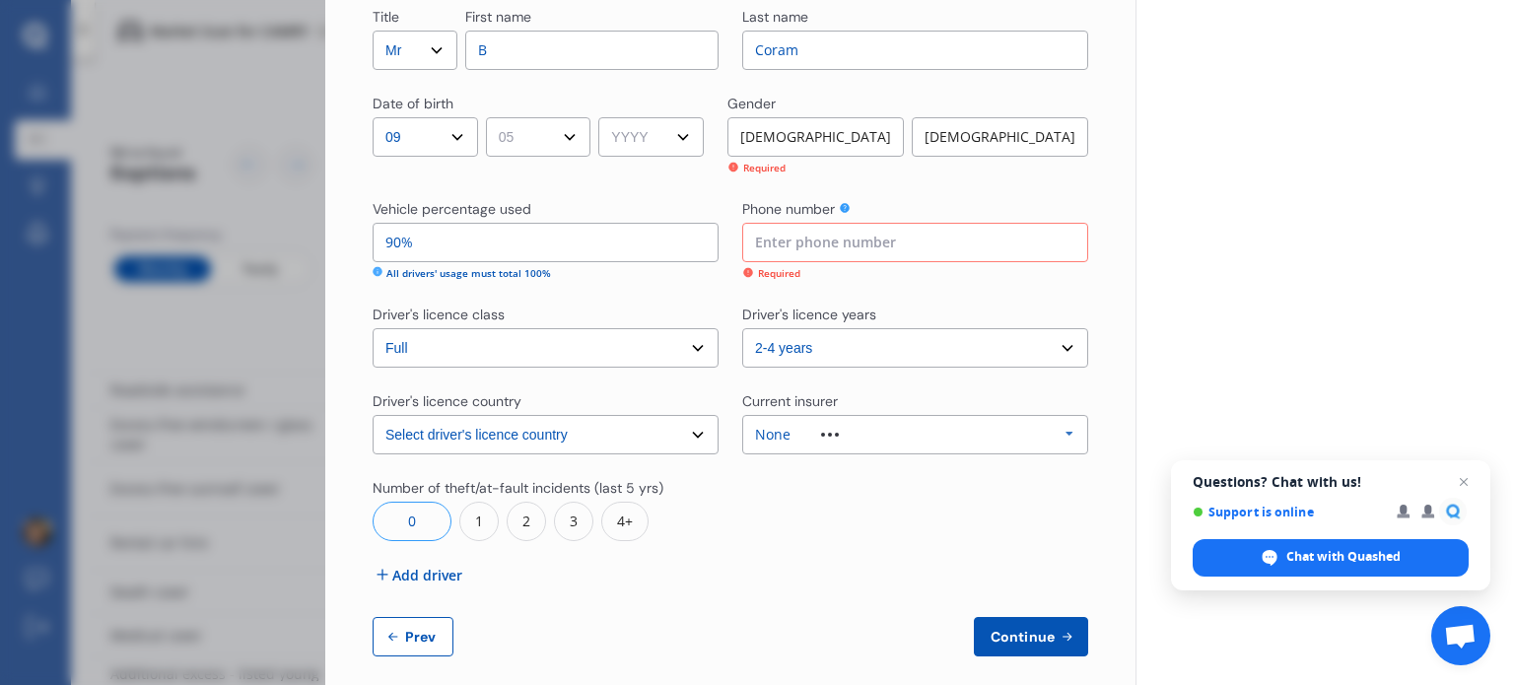
click at [489, 117] on select "MM 01 02 03 04 05 06 07 08 09 10 11 12" at bounding box center [538, 136] width 105 height 39
click at [674, 133] on select "YYYY 2009 2008 2007 2006 2005 2004 2003 2002 2001 2000 1999 1998 1997 1996 1995…" at bounding box center [650, 136] width 105 height 39
select select "2004"
click at [605, 117] on select "YYYY 2009 2008 2007 2006 2005 2004 2003 2002 2001 2000 1999 1998 1997 1996 1995…" at bounding box center [650, 136] width 105 height 39
click at [813, 131] on div "[DEMOGRAPHIC_DATA]" at bounding box center [815, 136] width 176 height 39
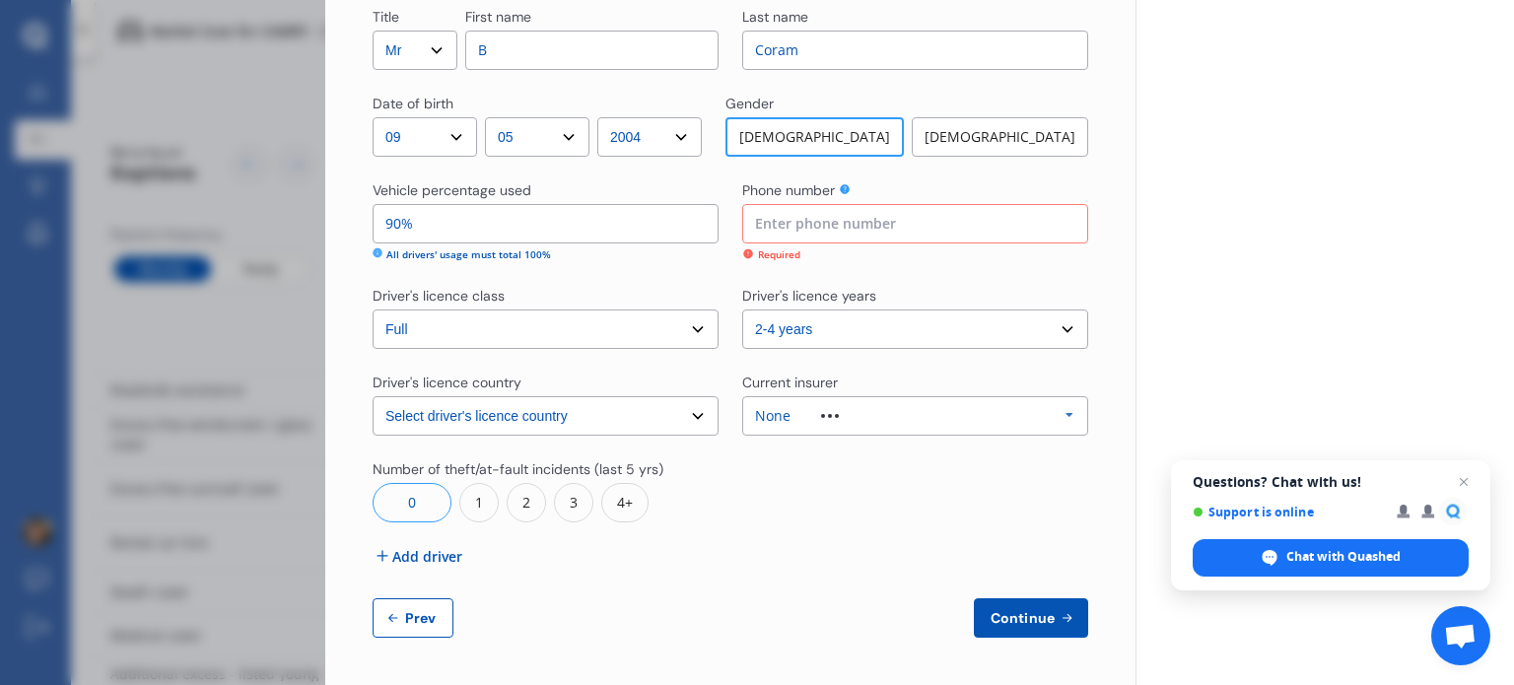
click at [851, 221] on input at bounding box center [915, 223] width 346 height 39
type input "021834895"
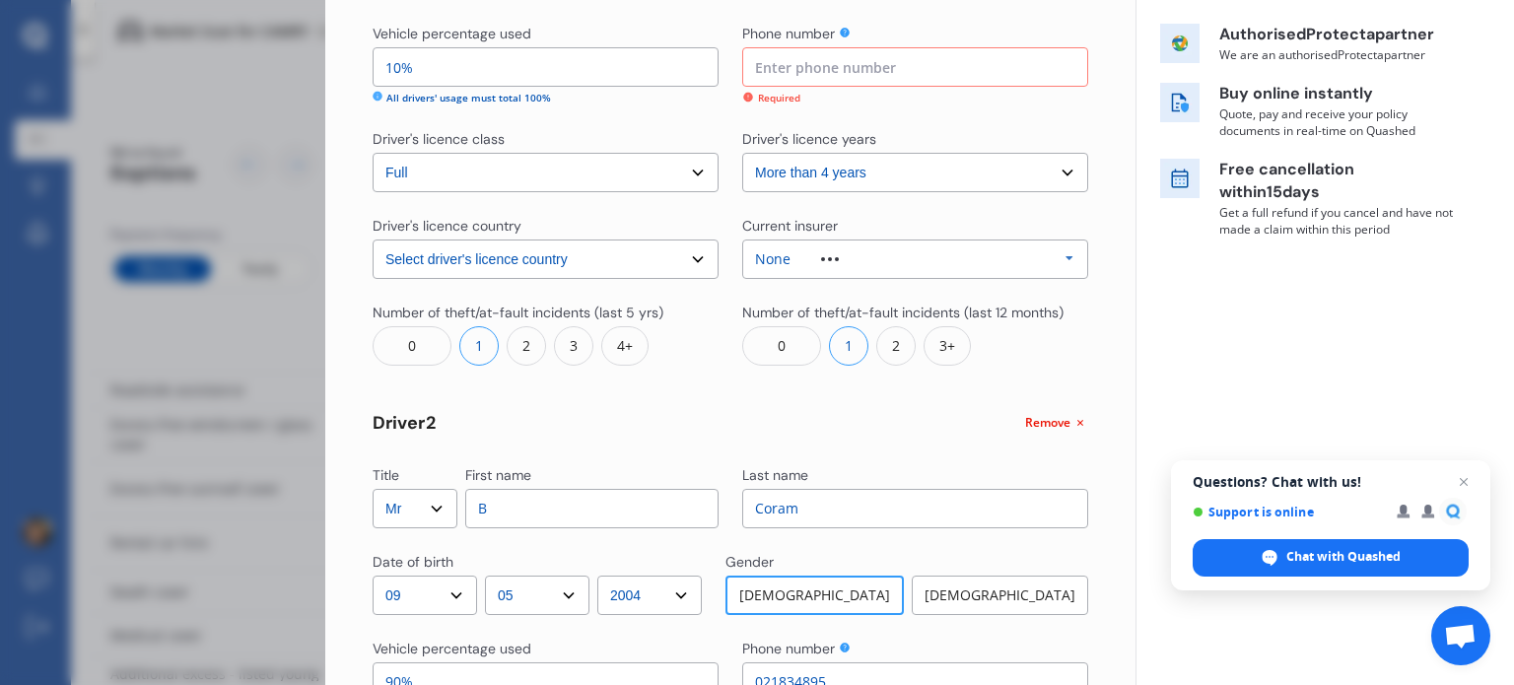
scroll to position [280, 0]
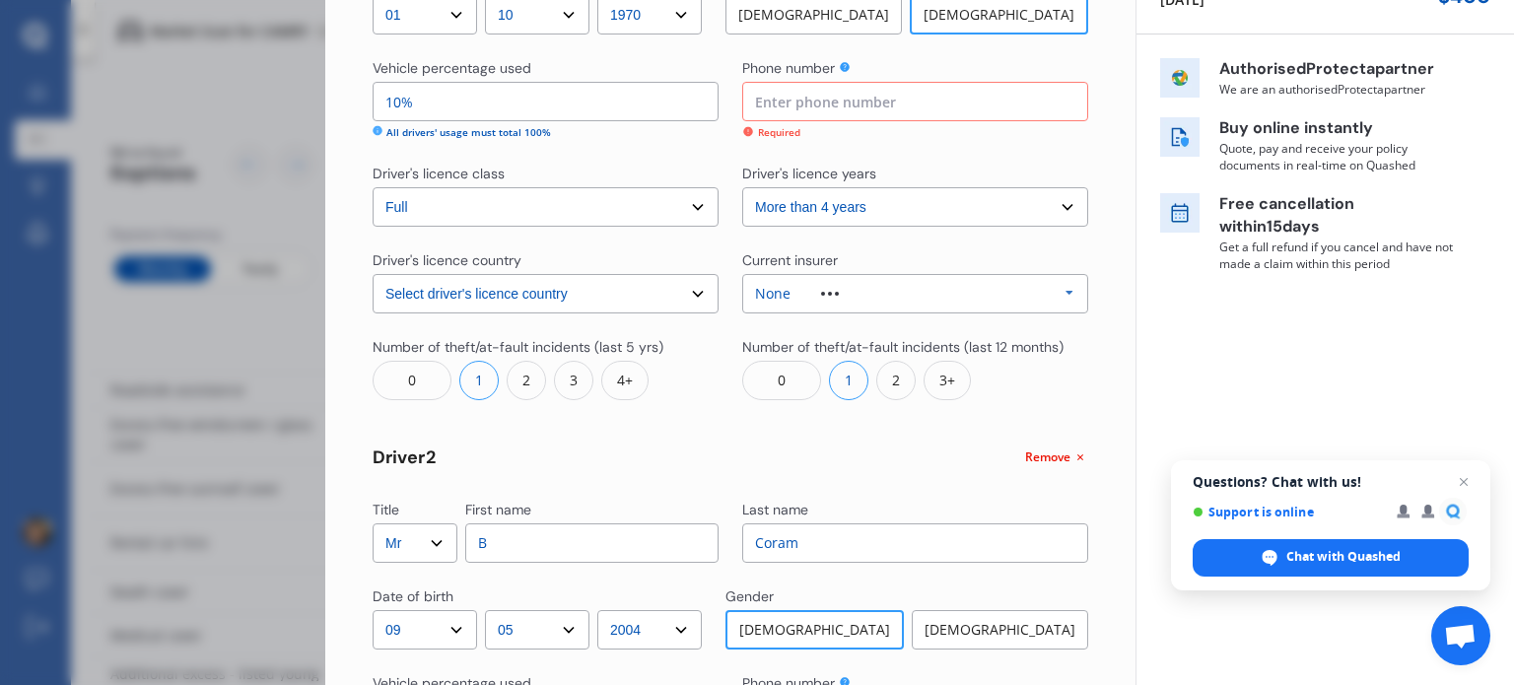
click at [899, 96] on input at bounding box center [915, 101] width 346 height 39
type input "021834895"
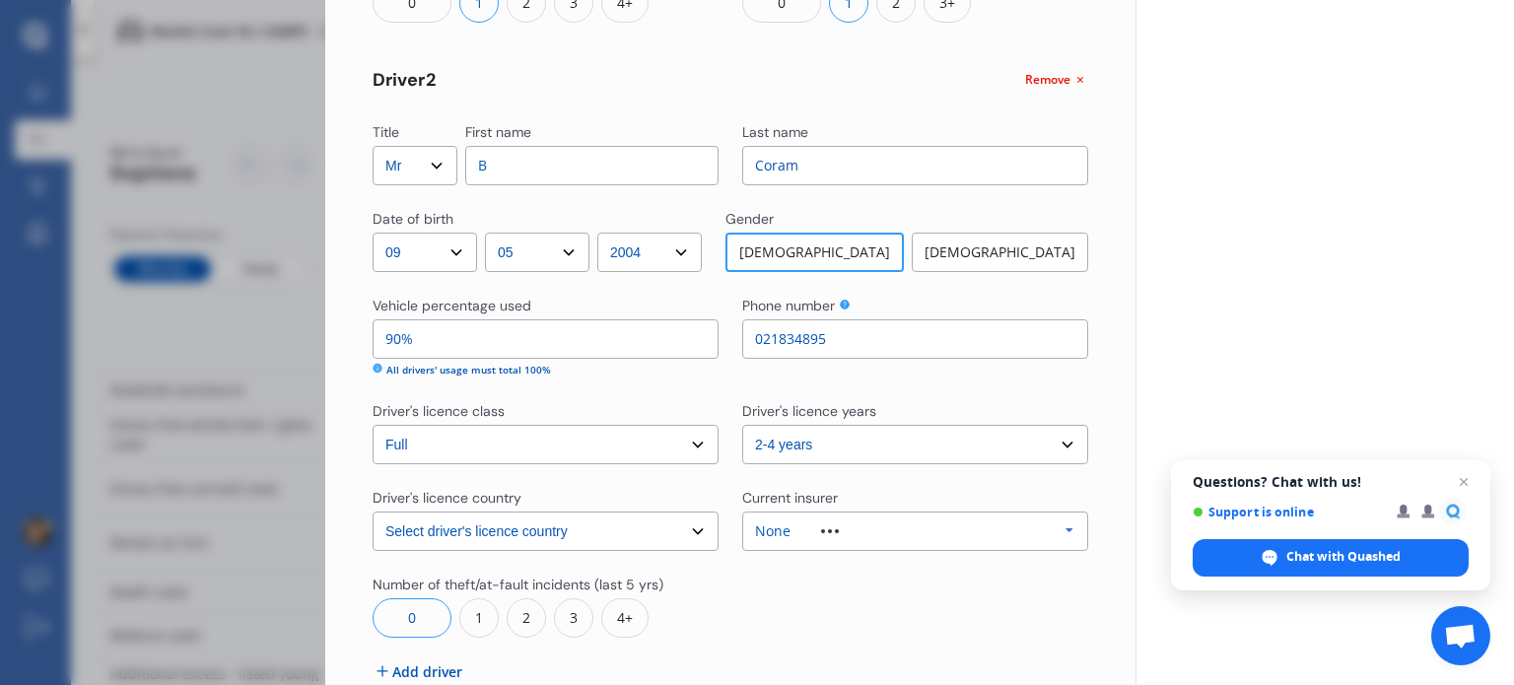
scroll to position [773, 0]
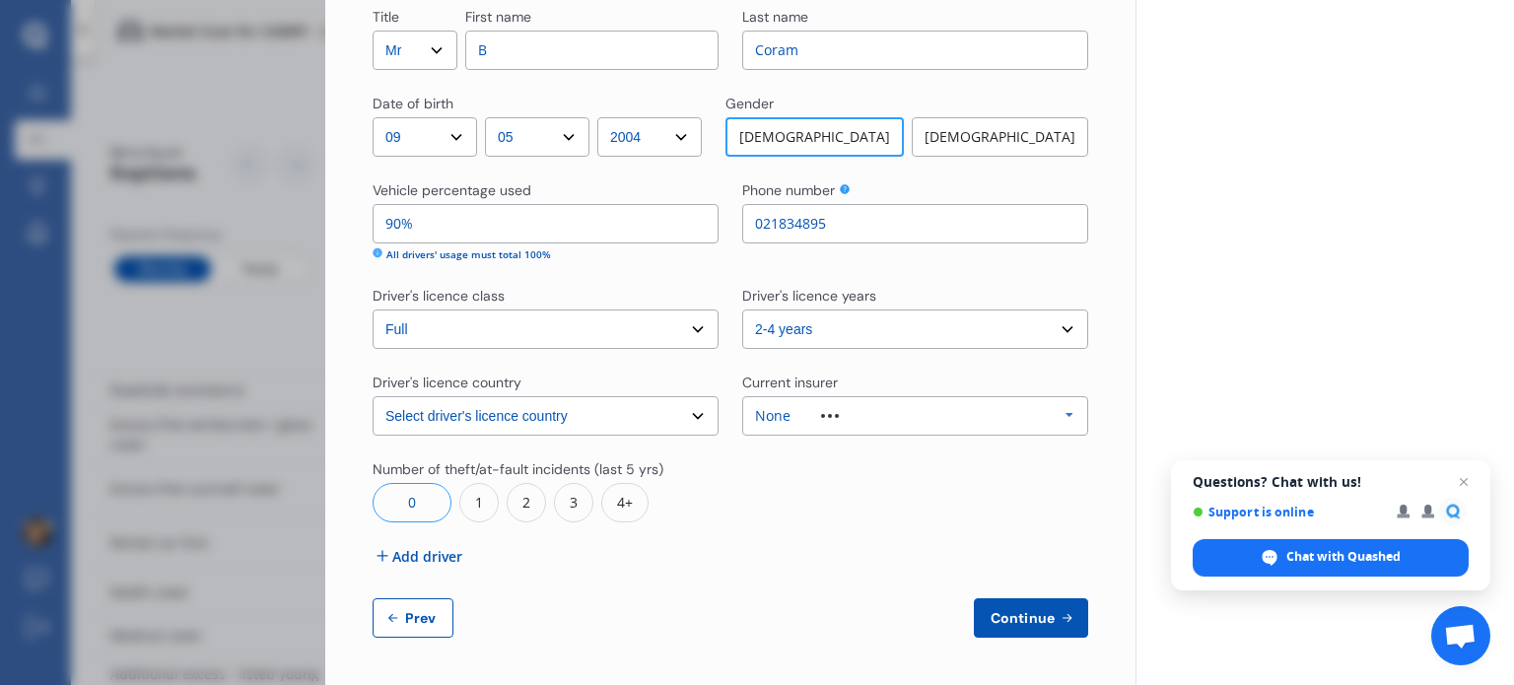
click at [1012, 618] on span "Continue" at bounding box center [1023, 618] width 72 height 16
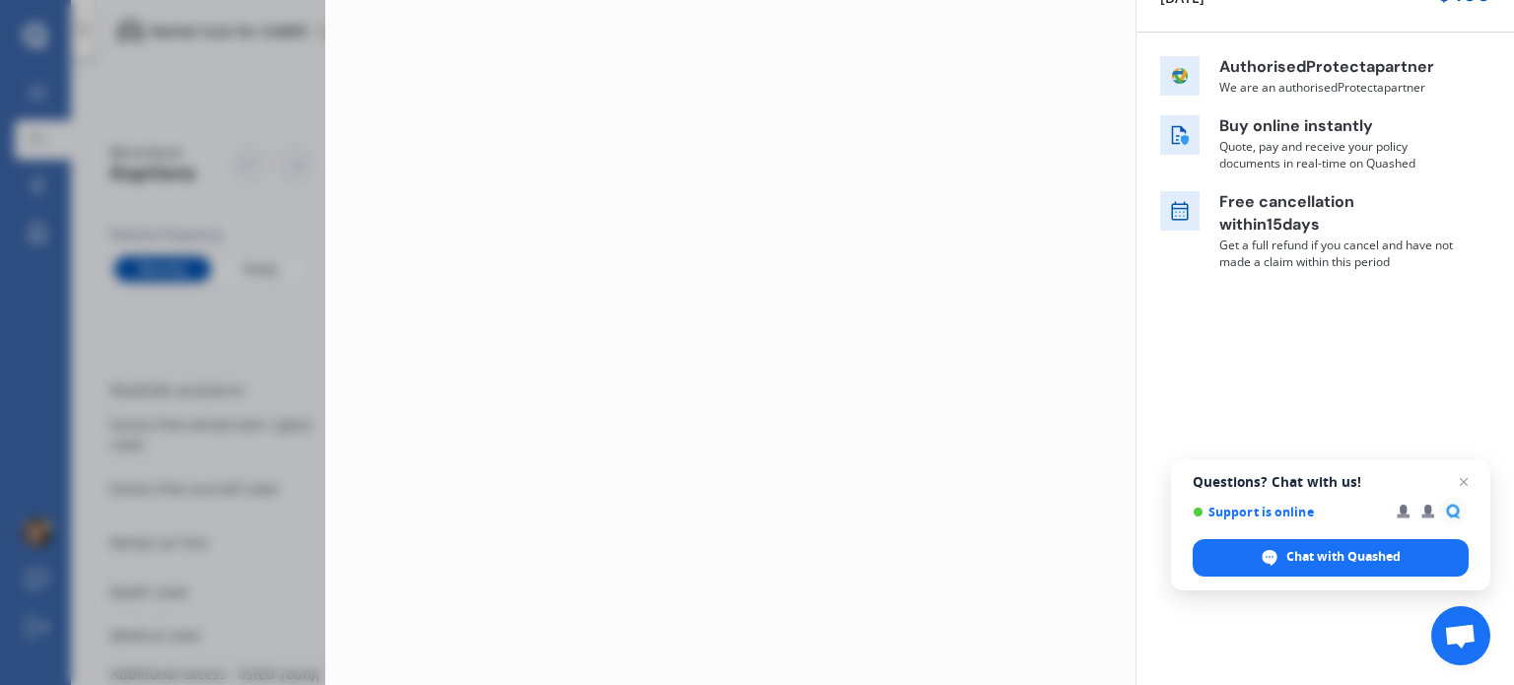
scroll to position [0, 0]
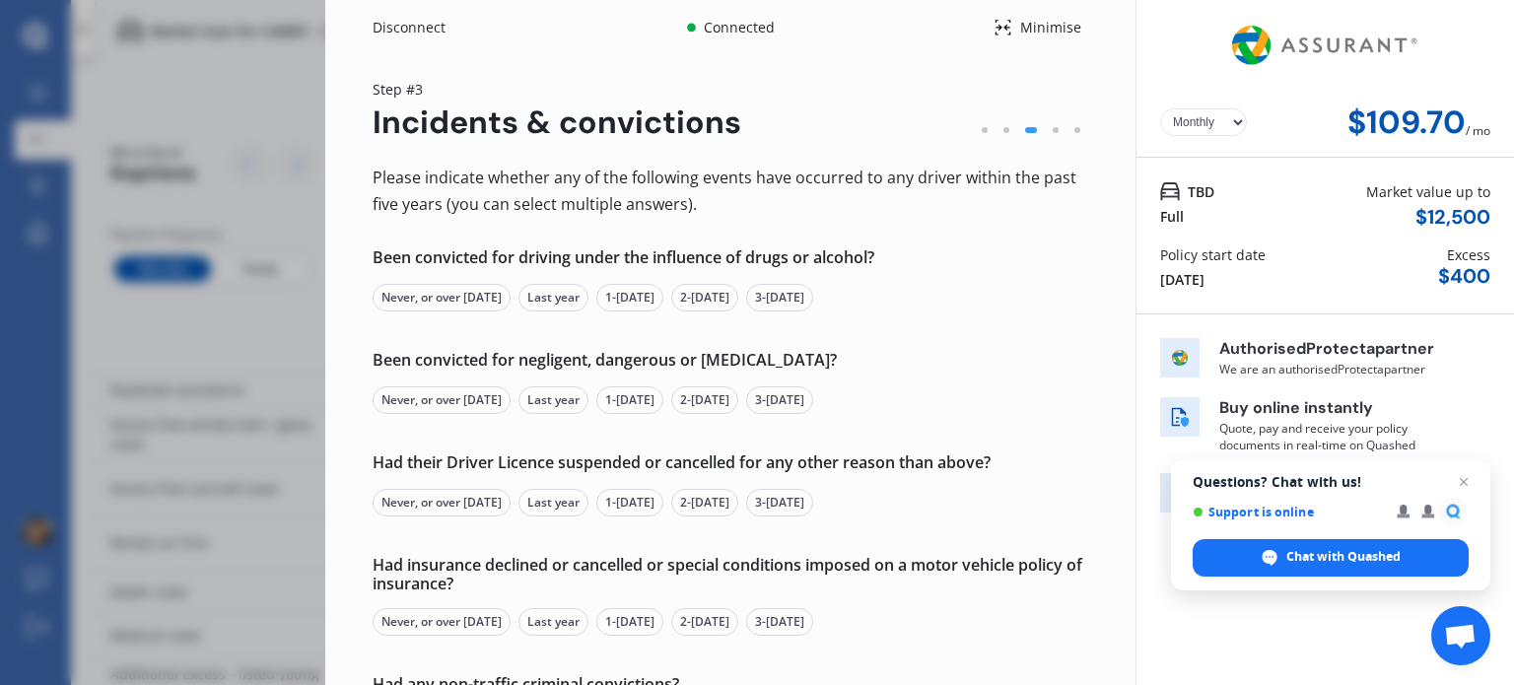
click at [422, 299] on div "Never, or over [DATE]" at bounding box center [442, 298] width 138 height 28
click at [430, 398] on div "Never, or over [DATE]" at bounding box center [442, 400] width 138 height 28
click at [421, 500] on div "Never, or over [DATE]" at bounding box center [442, 503] width 138 height 28
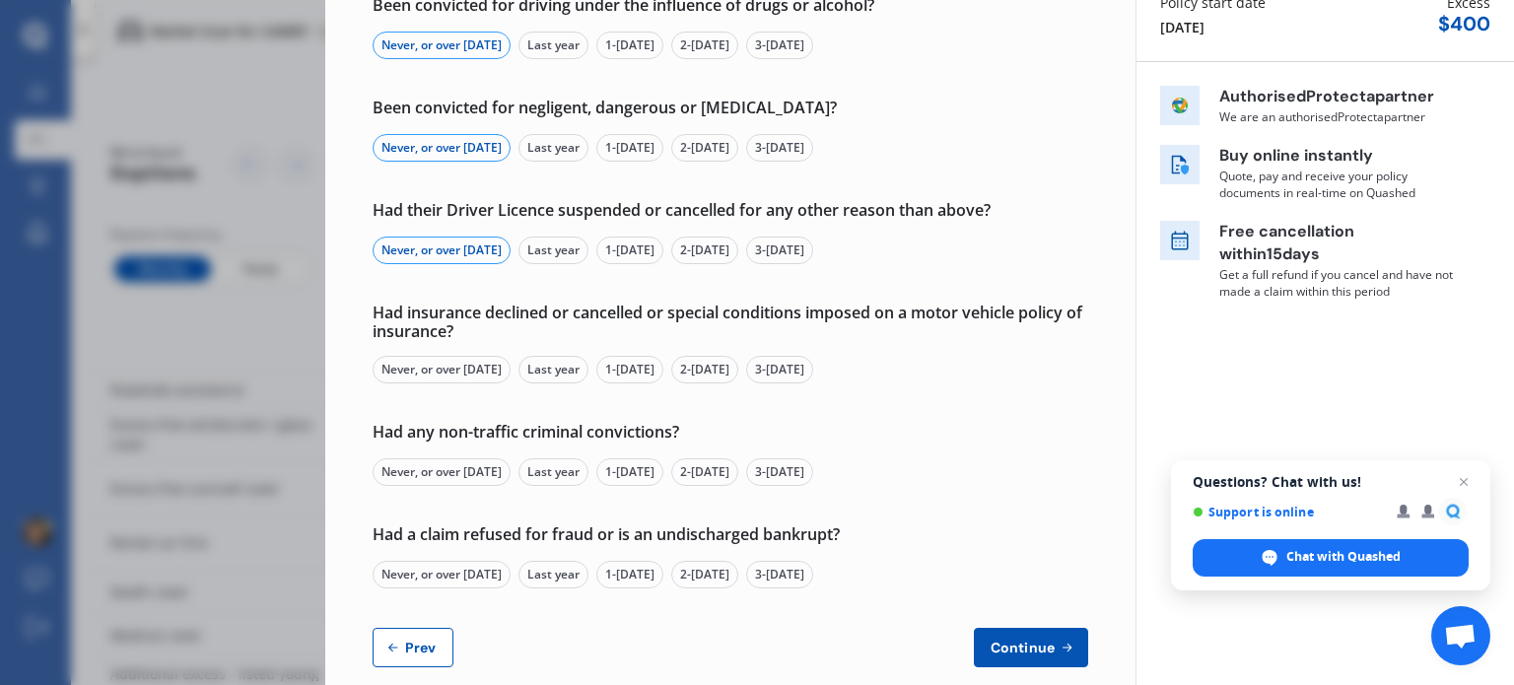
scroll to position [282, 0]
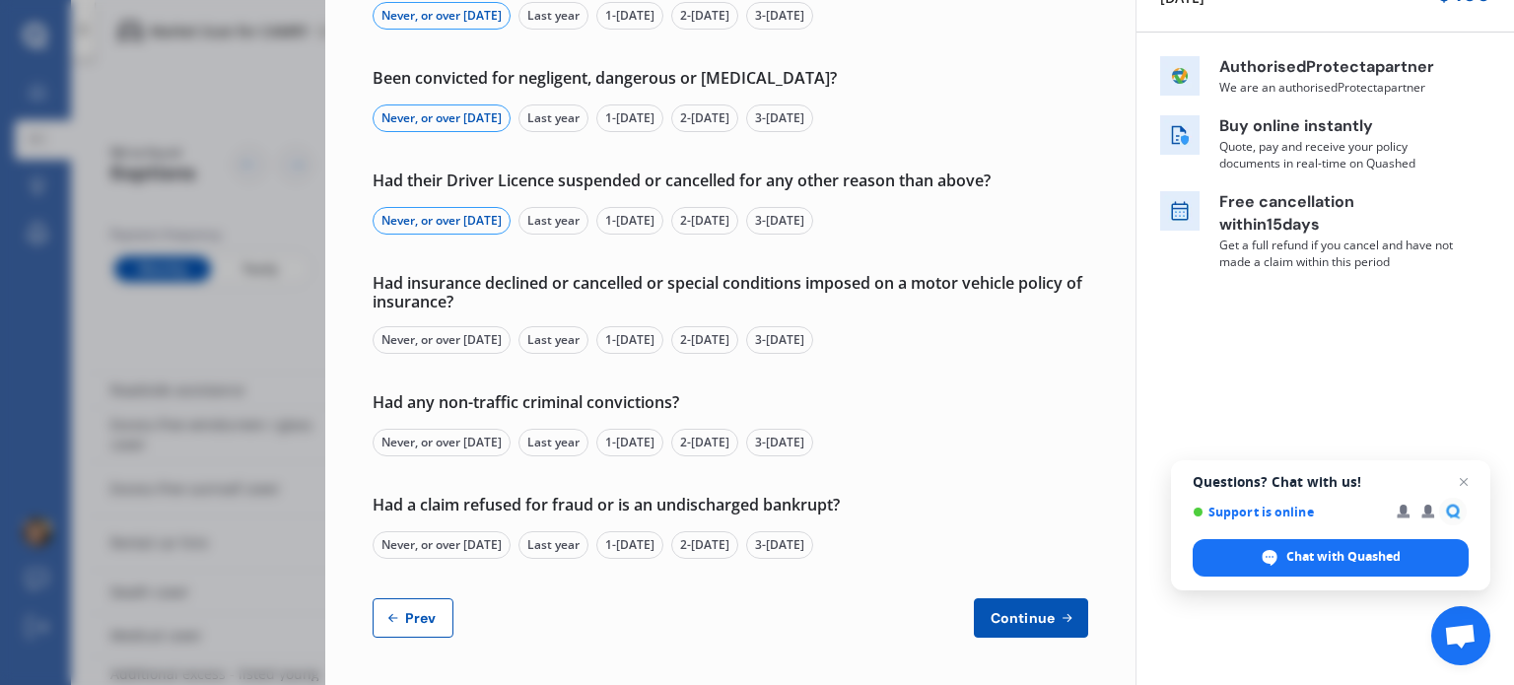
click at [466, 342] on div "Never, or over [DATE]" at bounding box center [442, 340] width 138 height 28
click at [475, 438] on div "Never, or over [DATE]" at bounding box center [442, 443] width 138 height 28
drag, startPoint x: 450, startPoint y: 547, endPoint x: 467, endPoint y: 560, distance: 21.1
click at [450, 547] on div "Never, or over [DATE]" at bounding box center [442, 545] width 138 height 28
click at [1007, 617] on span "Continue" at bounding box center [1023, 618] width 72 height 16
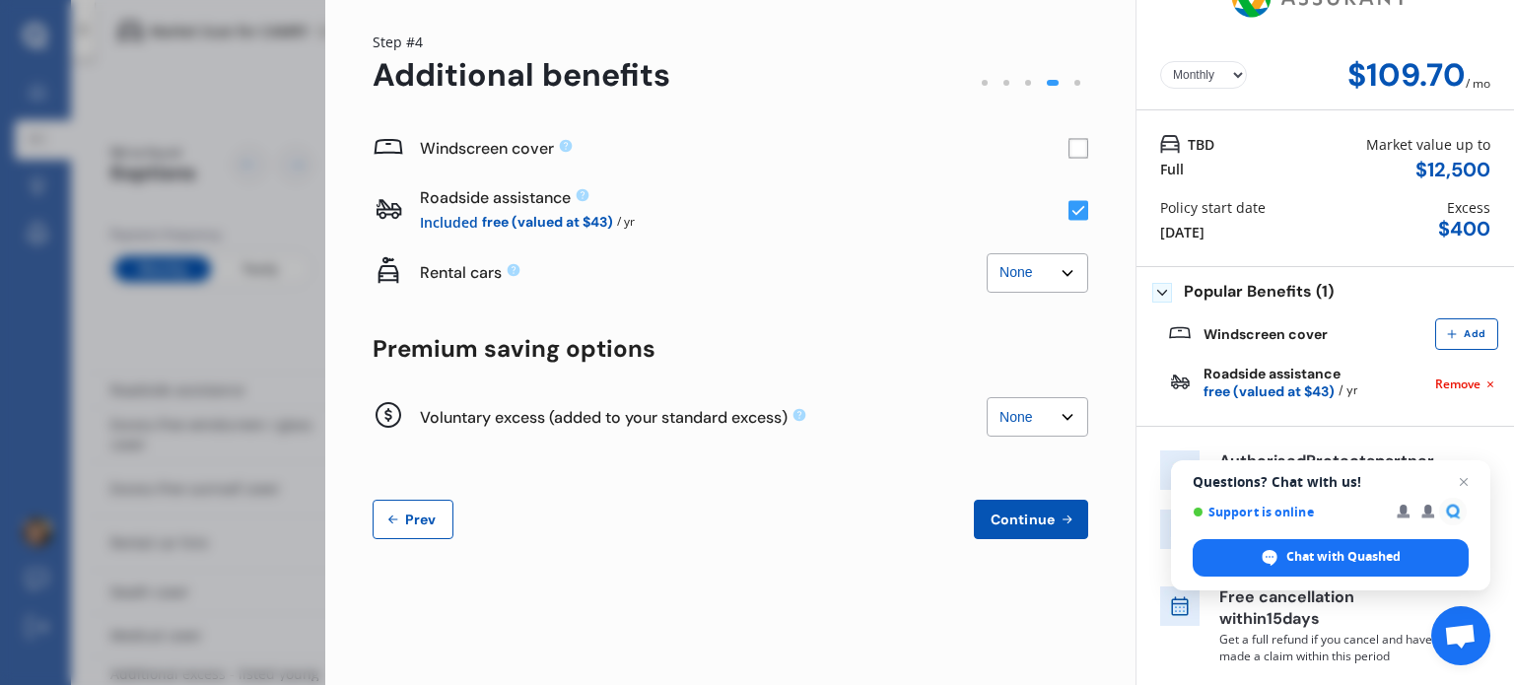
scroll to position [0, 0]
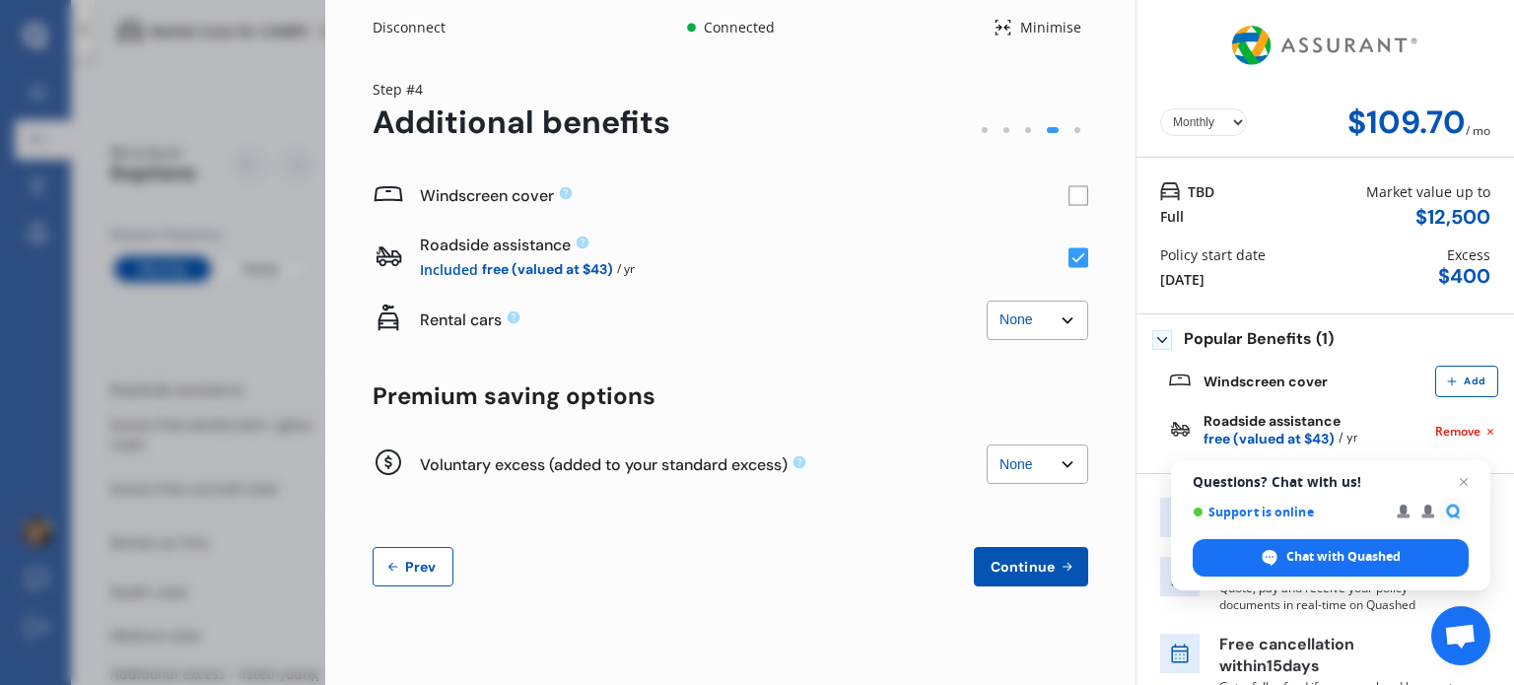
click at [1060, 465] on select "None $500 $1,000" at bounding box center [1038, 464] width 102 height 39
click at [1060, 463] on select "None $500 $1,000" at bounding box center [1038, 464] width 102 height 39
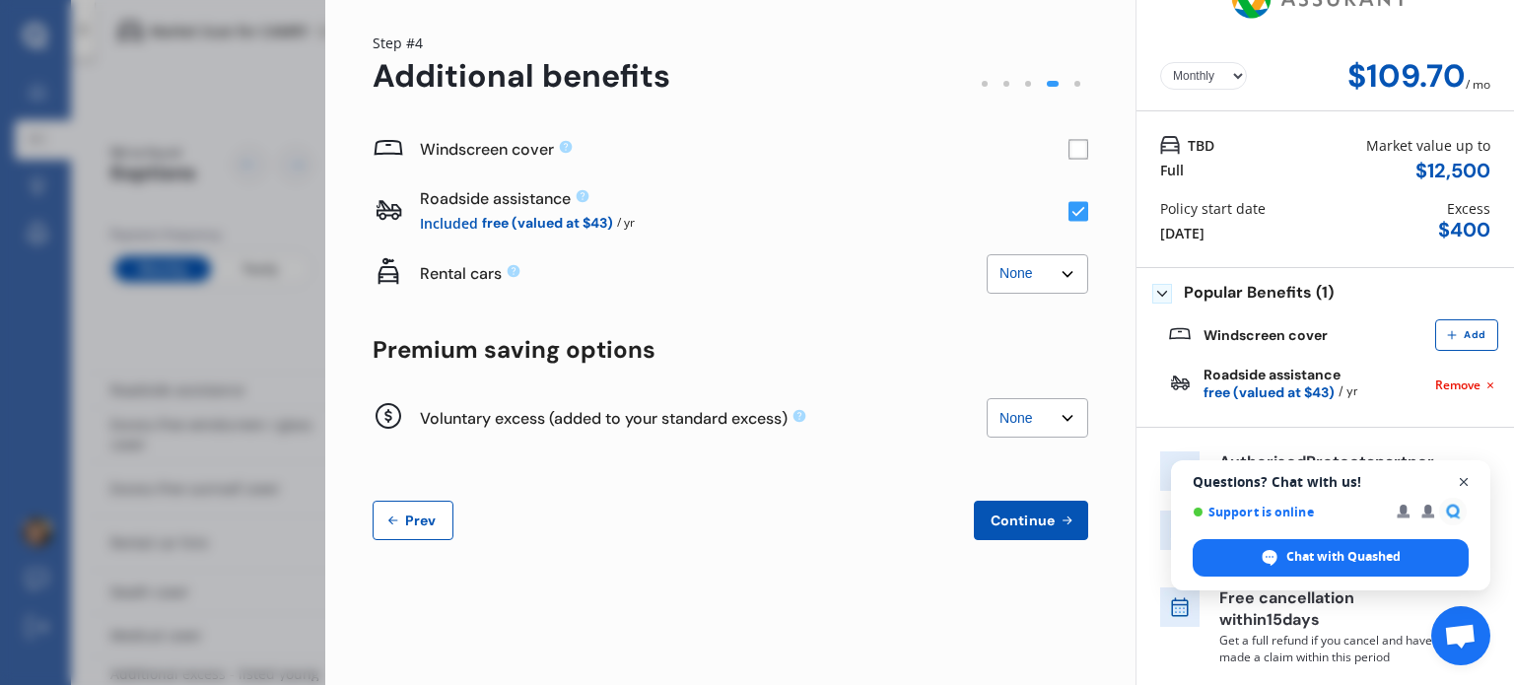
click at [1464, 480] on span "Open chat" at bounding box center [1464, 482] width 25 height 25
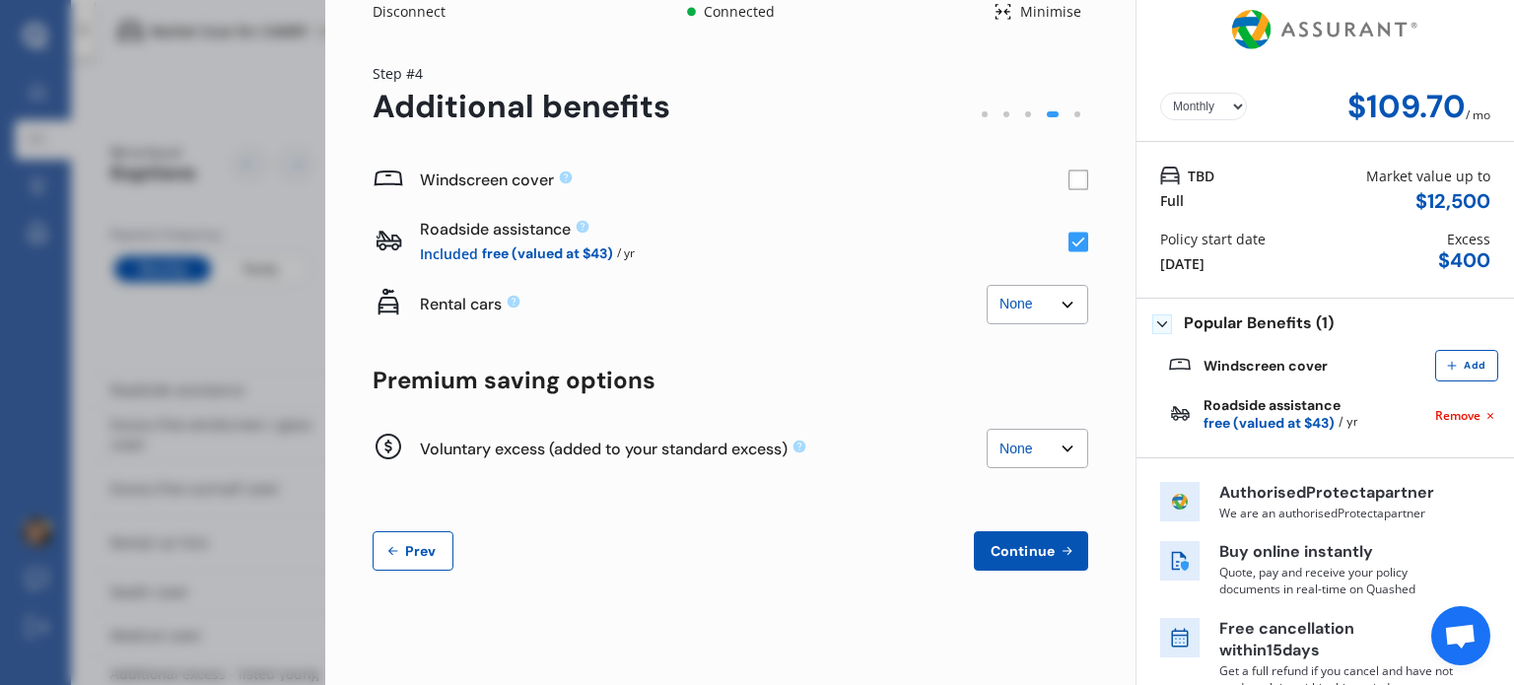
scroll to position [0, 0]
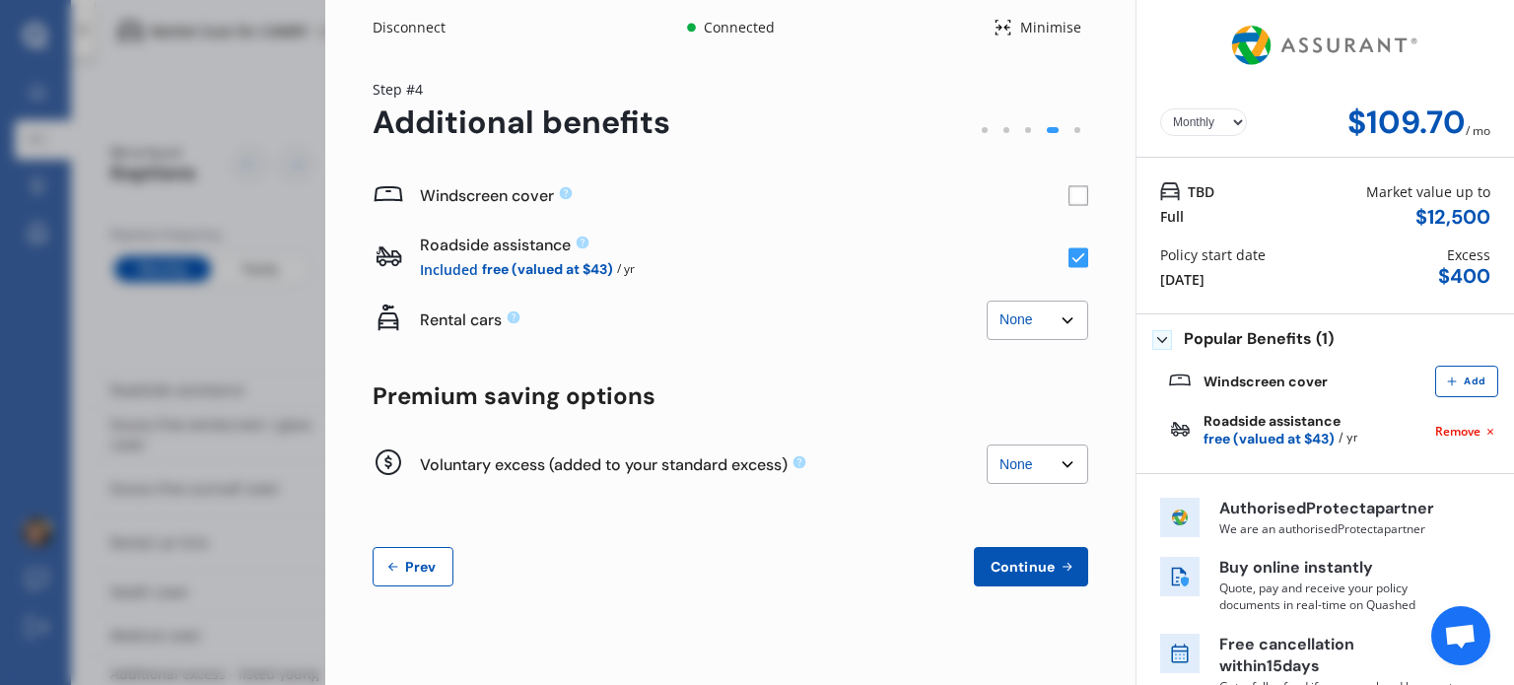
click at [1057, 461] on select "None $500 $1,000" at bounding box center [1038, 464] width 102 height 39
click at [987, 445] on select "None $500 $1,000" at bounding box center [1038, 464] width 102 height 39
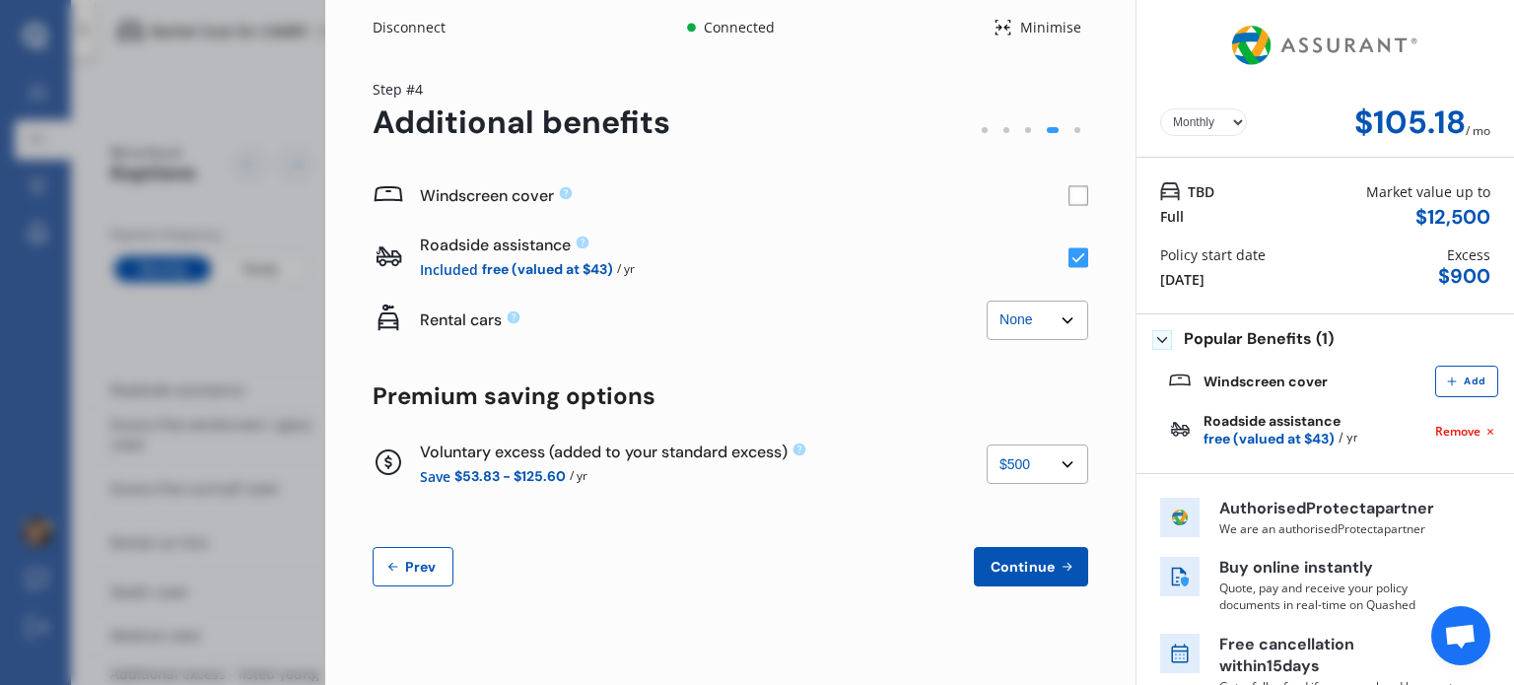
click at [1065, 458] on select "None $500 $1,000" at bounding box center [1038, 464] width 102 height 39
select select "0"
click at [987, 445] on select "None $500 $1,000" at bounding box center [1038, 464] width 102 height 39
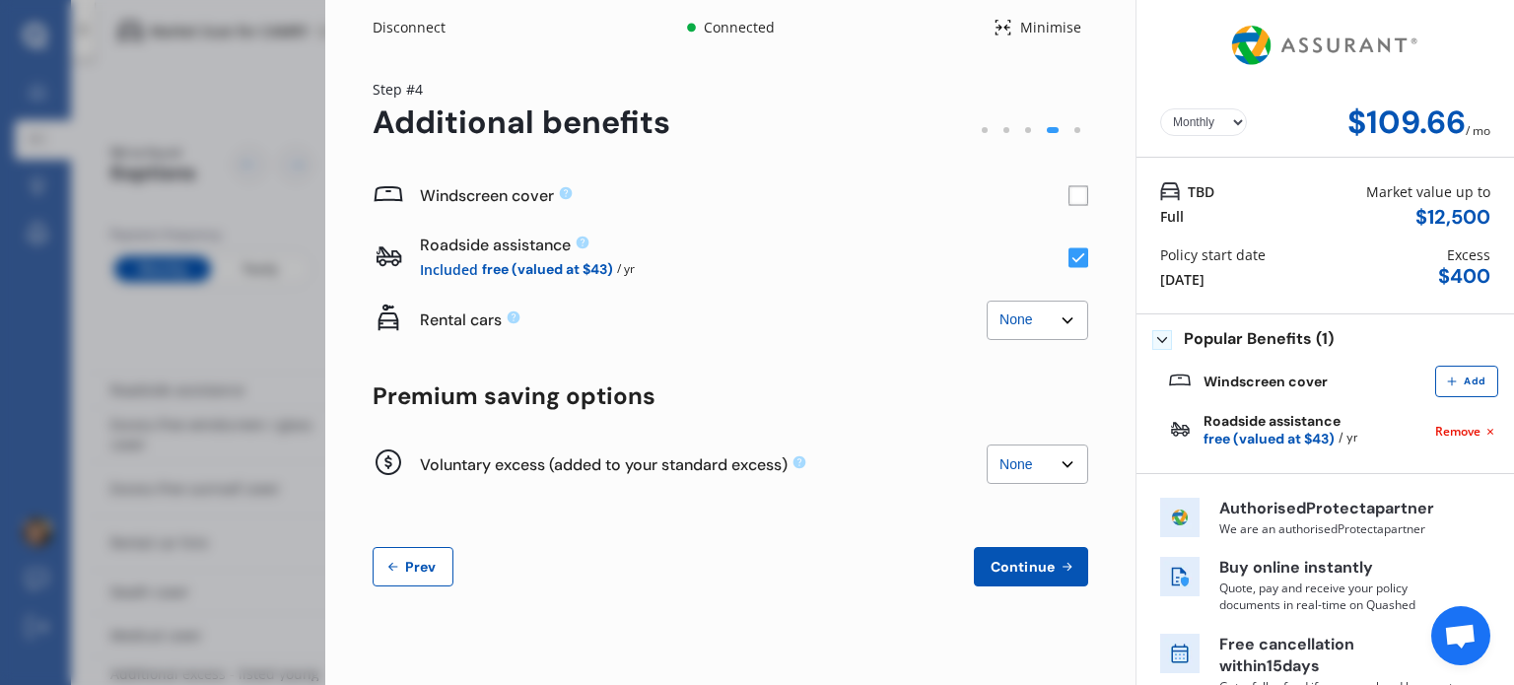
click at [1044, 572] on span "Continue" at bounding box center [1023, 567] width 72 height 16
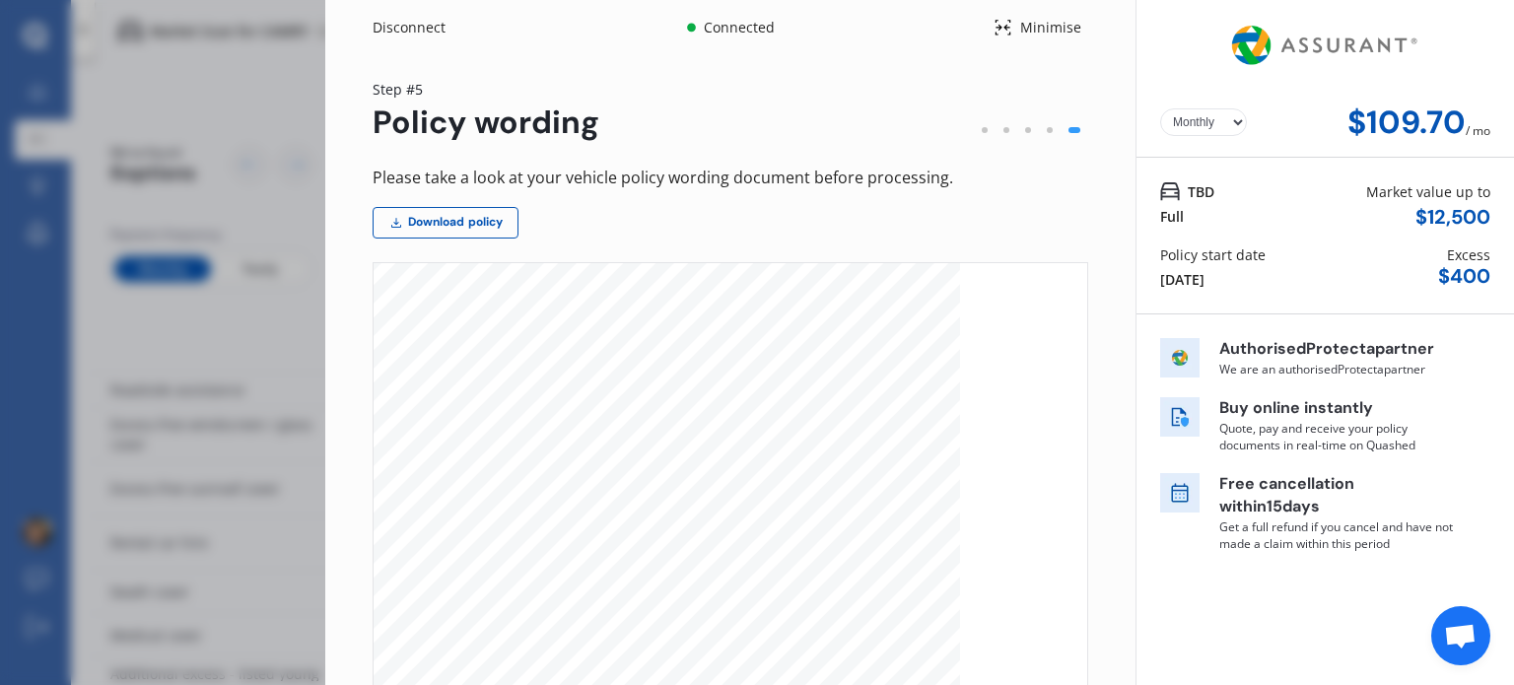
scroll to position [2661, 0]
